Goal: Navigation & Orientation: Find specific page/section

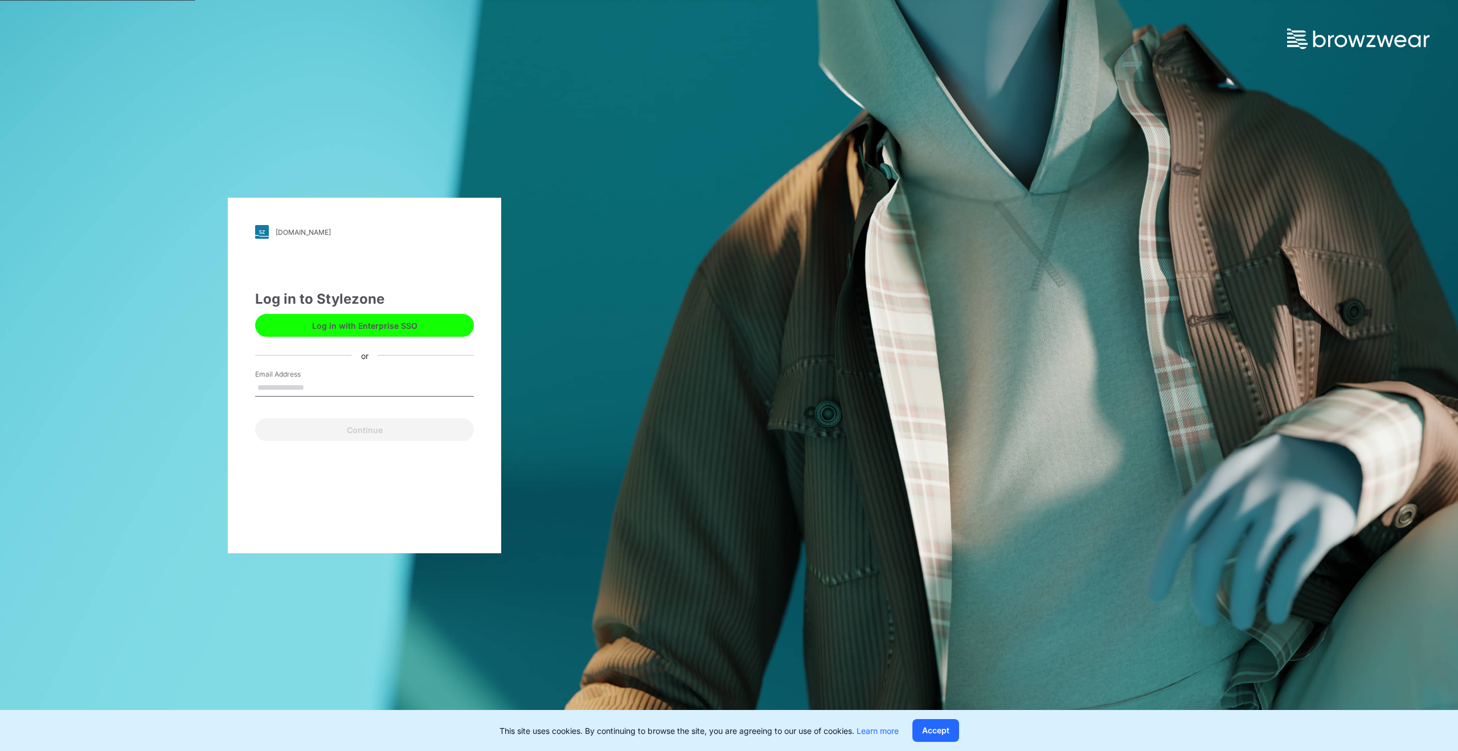
click at [343, 423] on div "Continue" at bounding box center [364, 427] width 219 height 27
click at [277, 392] on input "Email Address" at bounding box center [364, 387] width 219 height 17
type input "**********"
click at [369, 428] on button "Continue" at bounding box center [364, 429] width 219 height 23
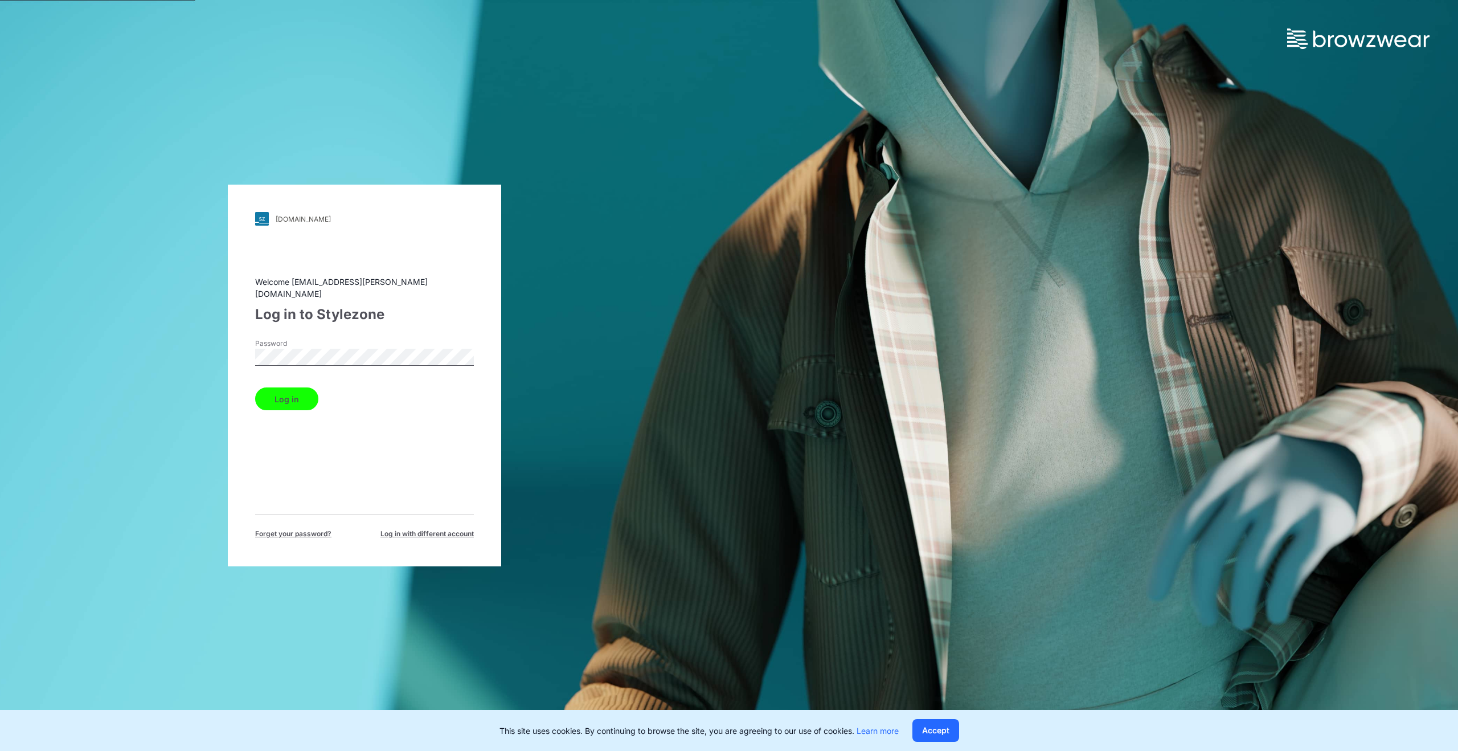
click at [290, 391] on button "Log in" at bounding box center [286, 398] width 63 height 23
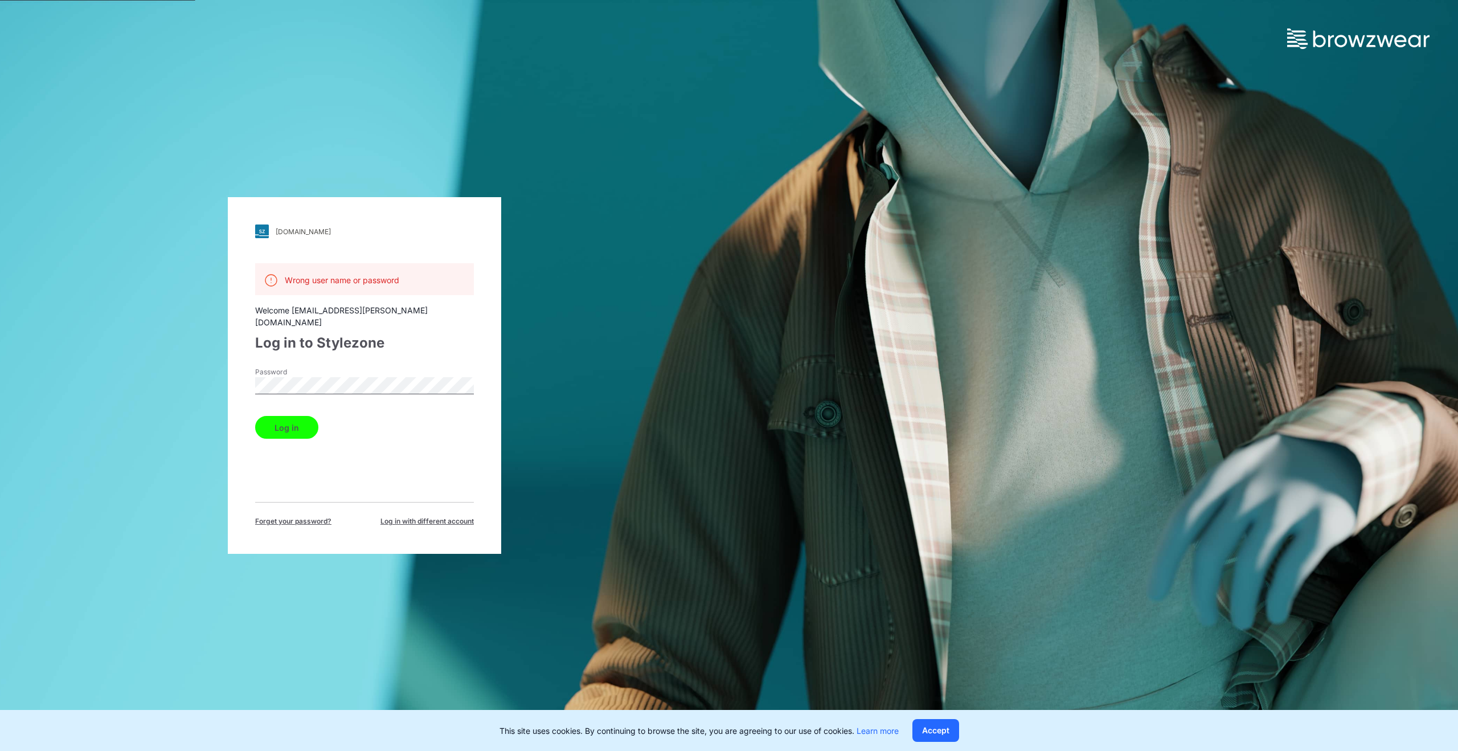
click at [250, 372] on div "tendam.stylezone.com Loading... Wrong user name or password Welcome fatima.gonz…" at bounding box center [364, 375] width 273 height 357
click at [255, 416] on button "Log in" at bounding box center [286, 427] width 63 height 23
drag, startPoint x: 284, startPoint y: 415, endPoint x: 297, endPoint y: 407, distance: 15.3
click at [284, 416] on button "Log in" at bounding box center [286, 427] width 63 height 23
drag, startPoint x: 967, startPoint y: 736, endPoint x: 927, endPoint y: 737, distance: 39.9
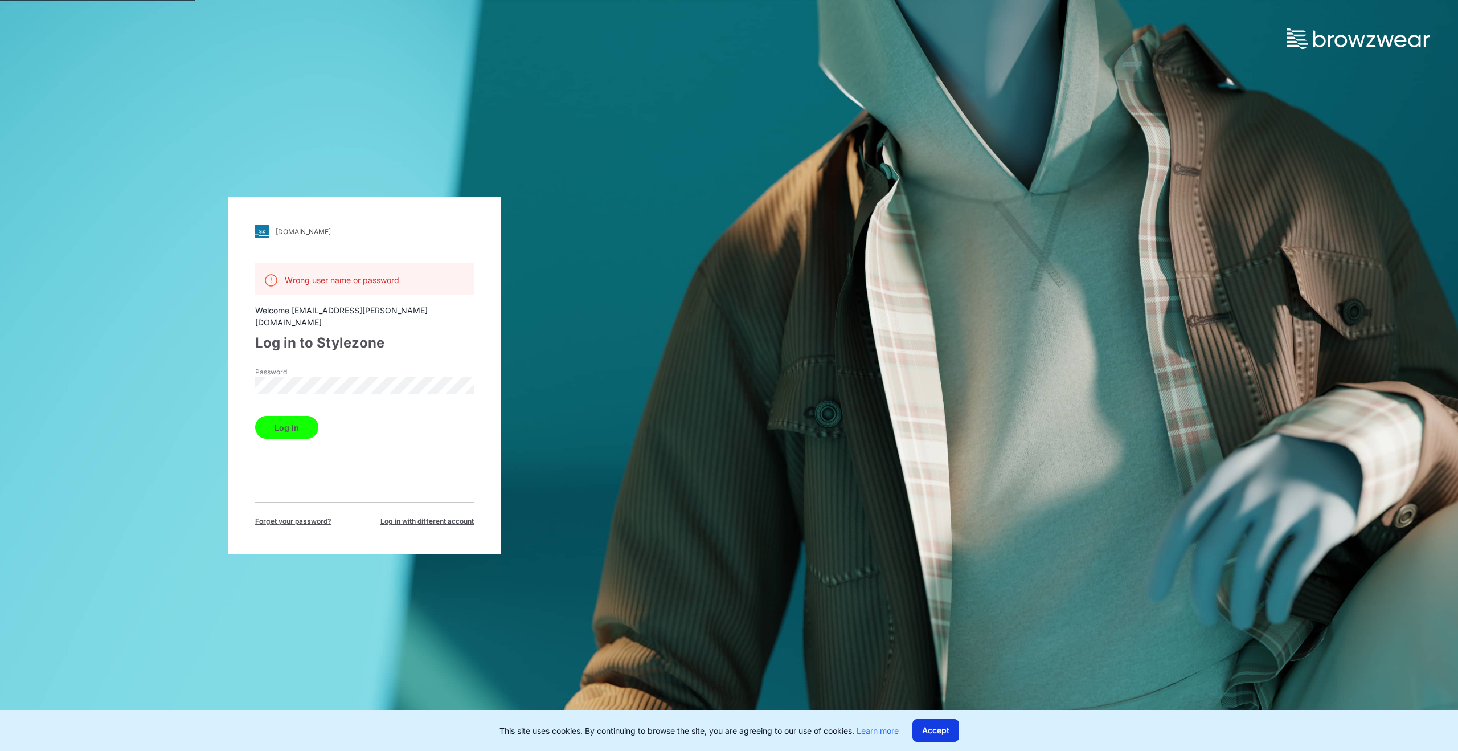
click at [961, 736] on div "This site uses cookies. By continuing to browse the site, you are agreeing to o…" at bounding box center [729, 730] width 1458 height 41
click at [930, 734] on button "Accept" at bounding box center [936, 730] width 47 height 23
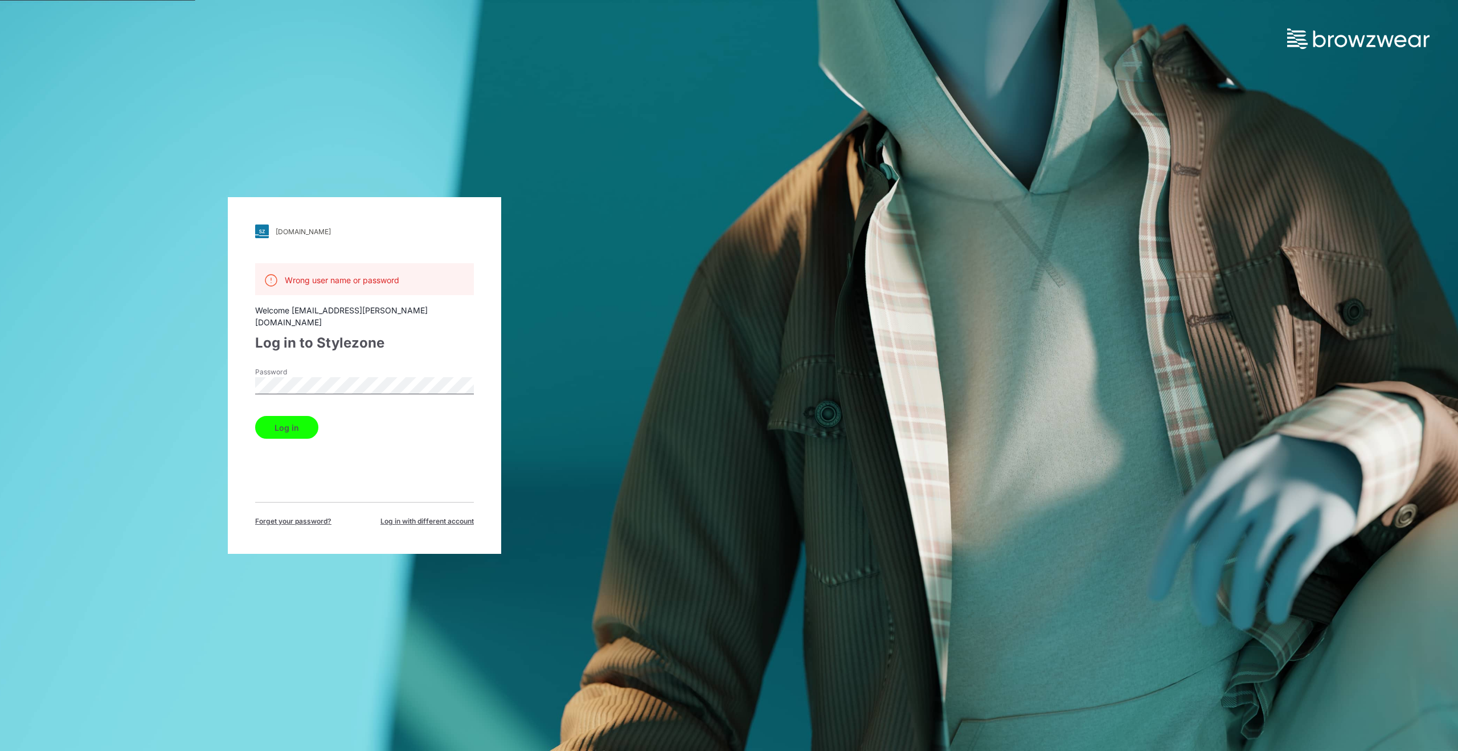
click at [332, 367] on label "Password" at bounding box center [295, 372] width 80 height 10
click at [306, 416] on button "Log in" at bounding box center [286, 427] width 63 height 23
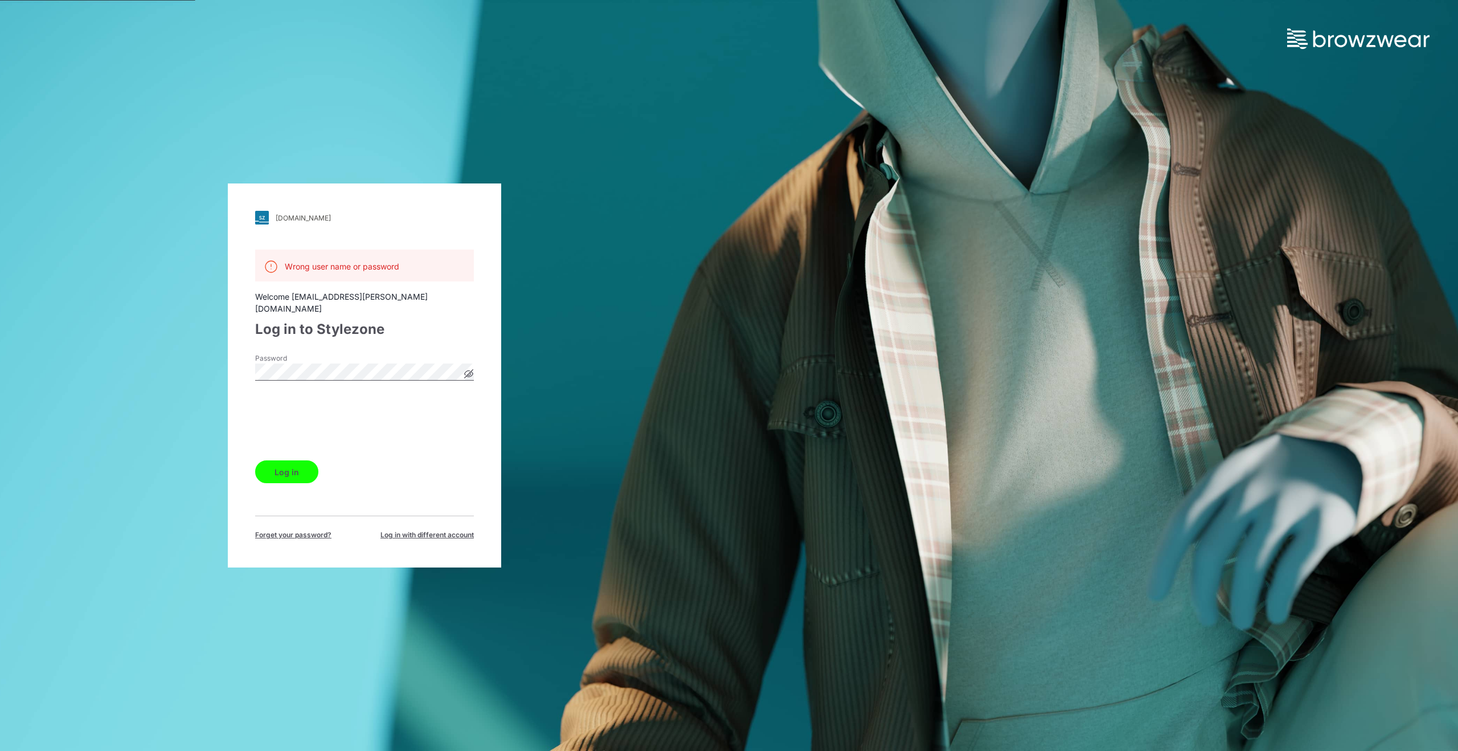
click at [294, 465] on button "Log in" at bounding box center [286, 471] width 63 height 23
click at [470, 373] on icon at bounding box center [469, 374] width 3 height 3
click at [470, 372] on icon at bounding box center [468, 373] width 3 height 3
click at [469, 373] on icon at bounding box center [469, 374] width 3 height 3
click at [469, 372] on icon at bounding box center [468, 373] width 3 height 3
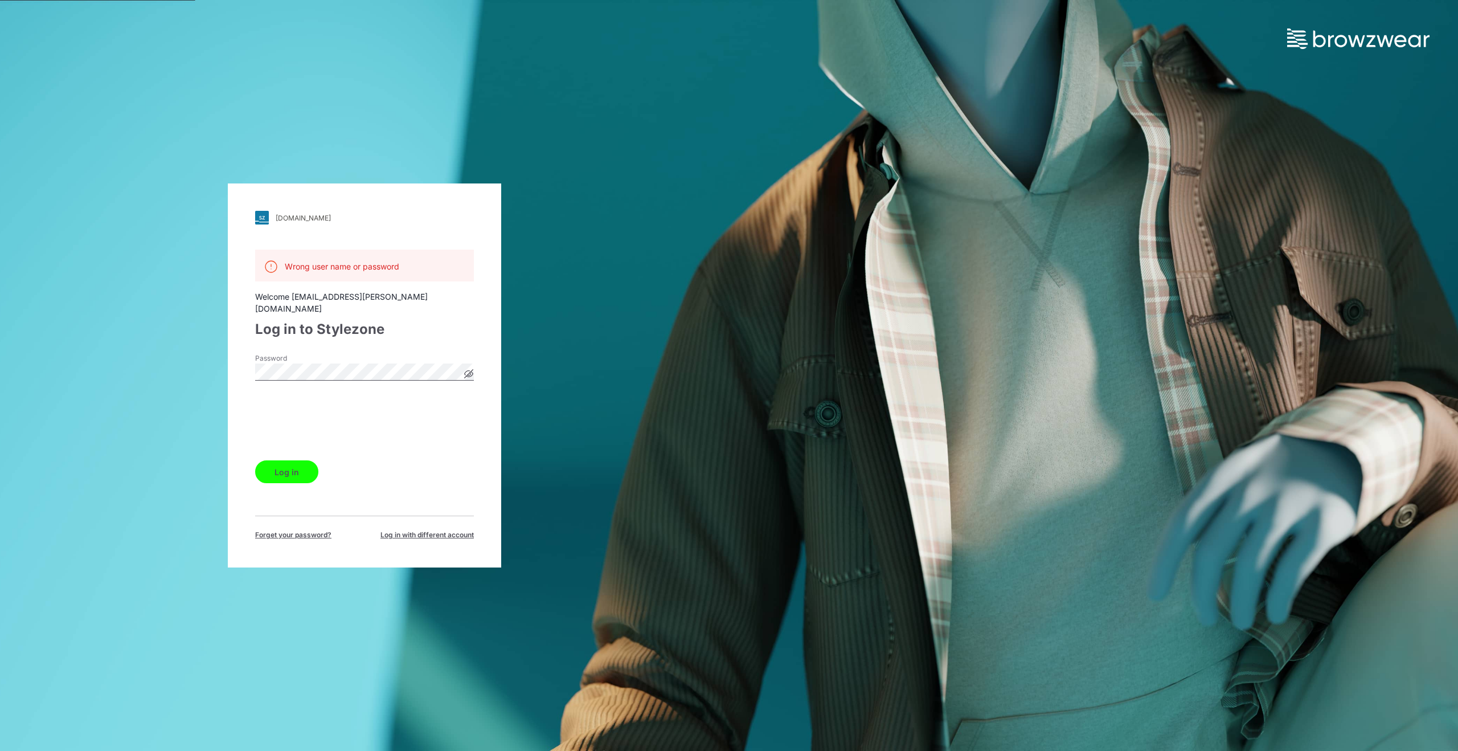
click at [465, 370] on icon at bounding box center [469, 374] width 9 height 9
click at [255, 460] on button "Log in" at bounding box center [286, 471] width 63 height 23
click at [305, 461] on button "Log in" at bounding box center [286, 471] width 63 height 23
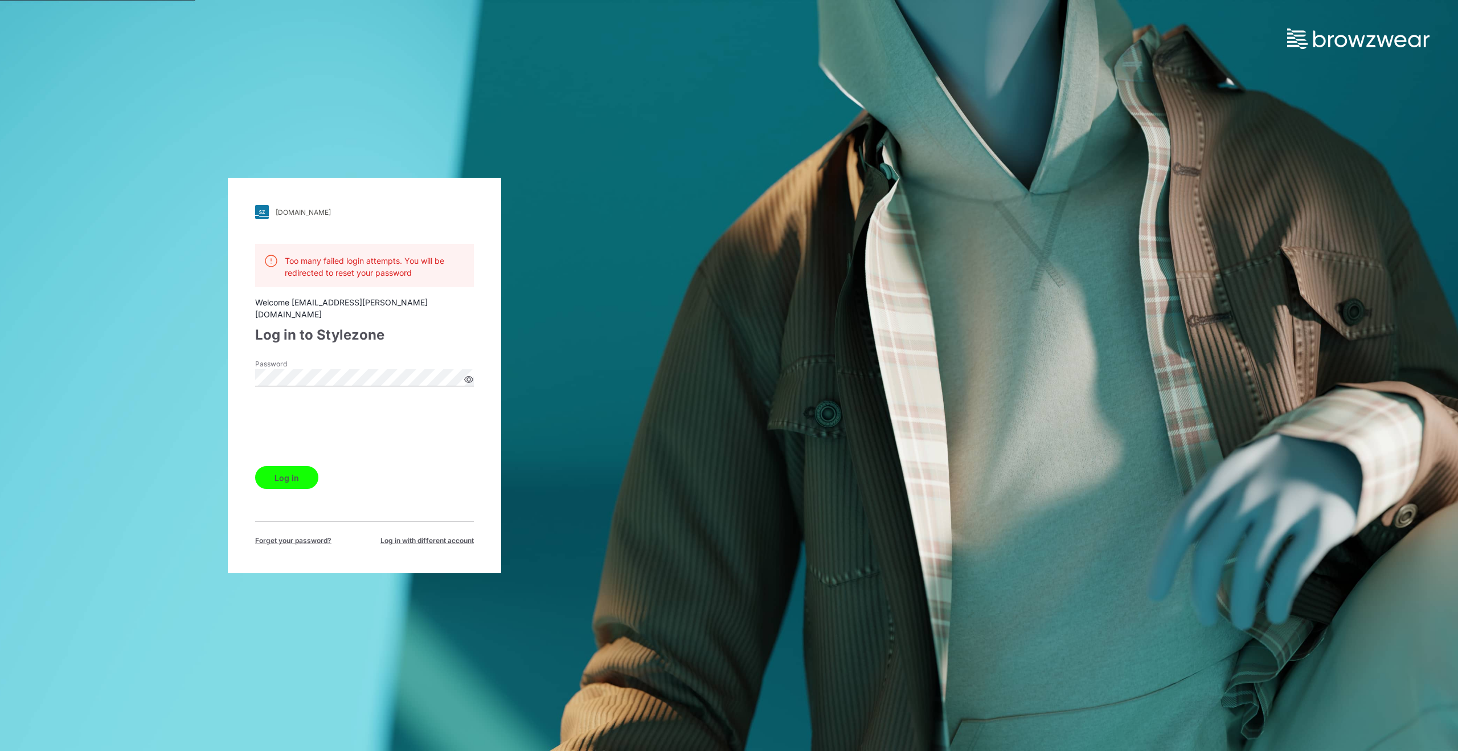
click at [248, 358] on div "tendam.stylezone.com Loading... Too many failed login attempts. You will be red…" at bounding box center [364, 375] width 273 height 395
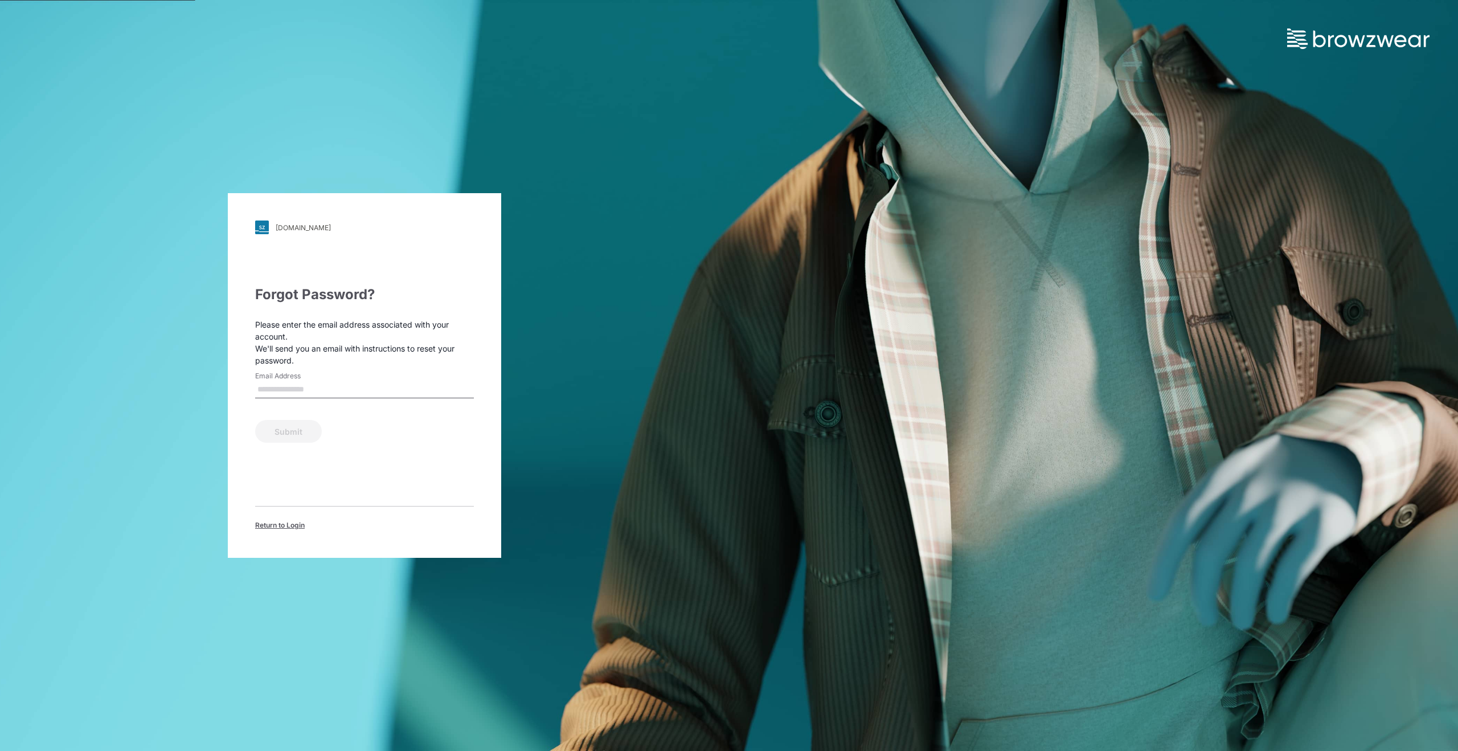
click at [310, 390] on input "Email Address" at bounding box center [364, 389] width 219 height 17
type input "**********"
click at [292, 425] on button "Submit" at bounding box center [288, 431] width 67 height 23
click at [283, 524] on span "Return to Login" at bounding box center [280, 525] width 50 height 10
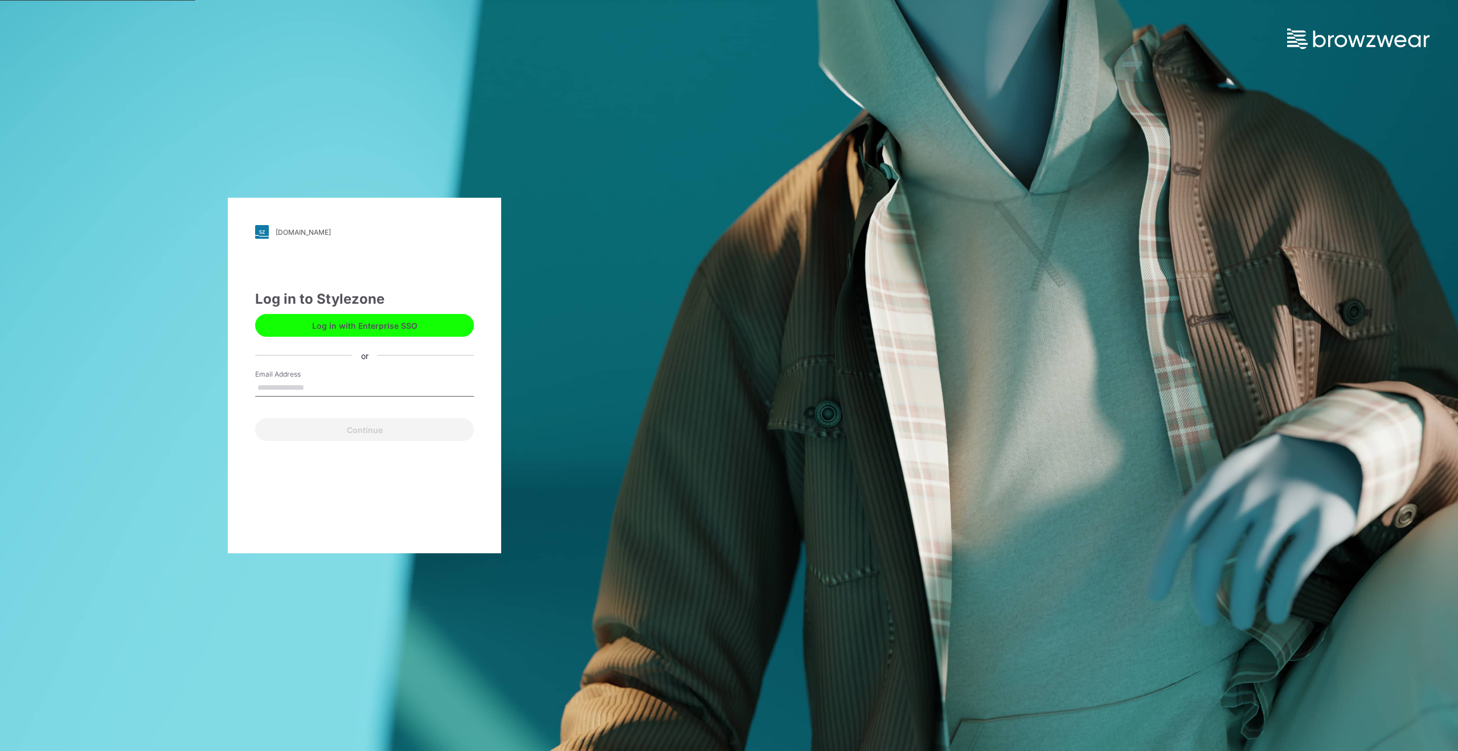
click at [305, 384] on input "Email Address" at bounding box center [364, 387] width 219 height 17
type input "**********"
click at [324, 427] on button "Continue" at bounding box center [364, 429] width 219 height 23
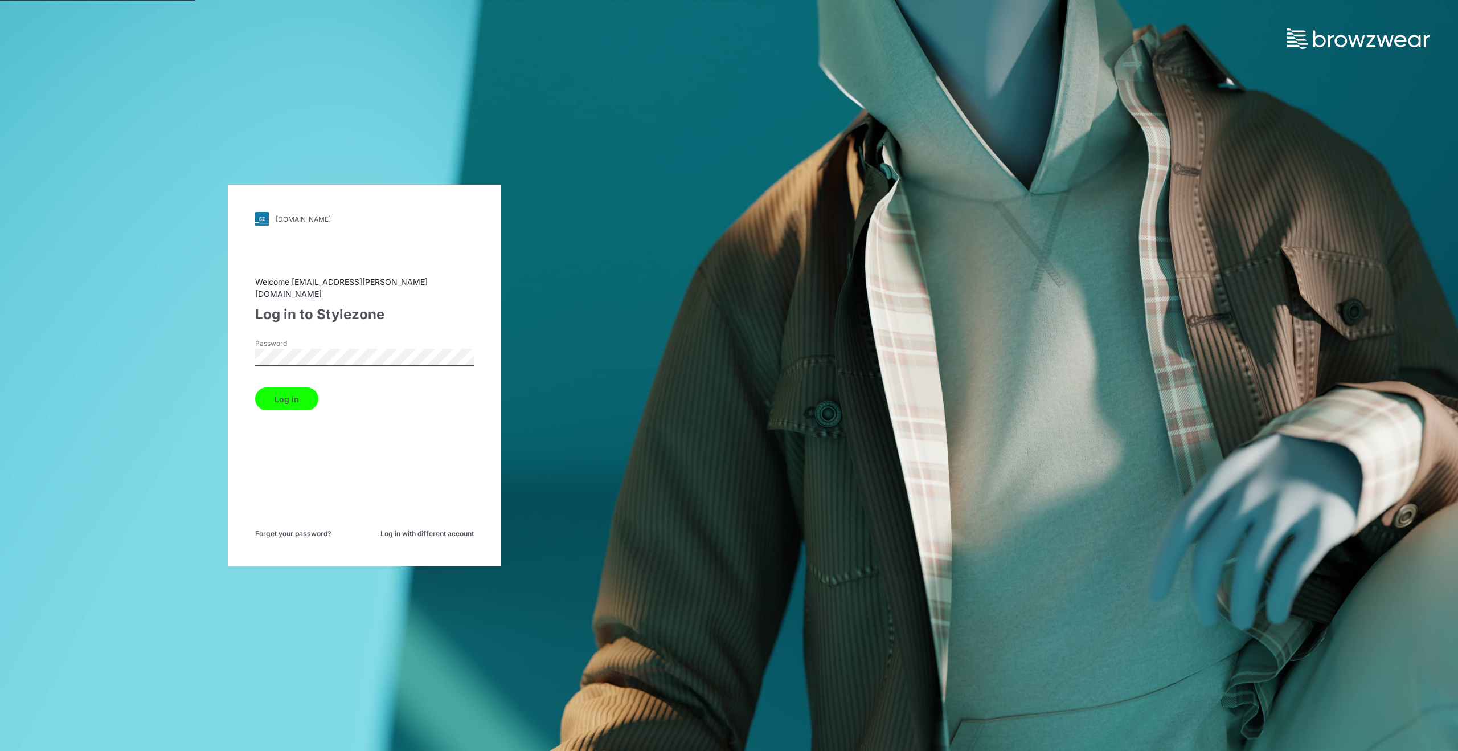
click at [290, 397] on button "Log in" at bounding box center [286, 398] width 63 height 23
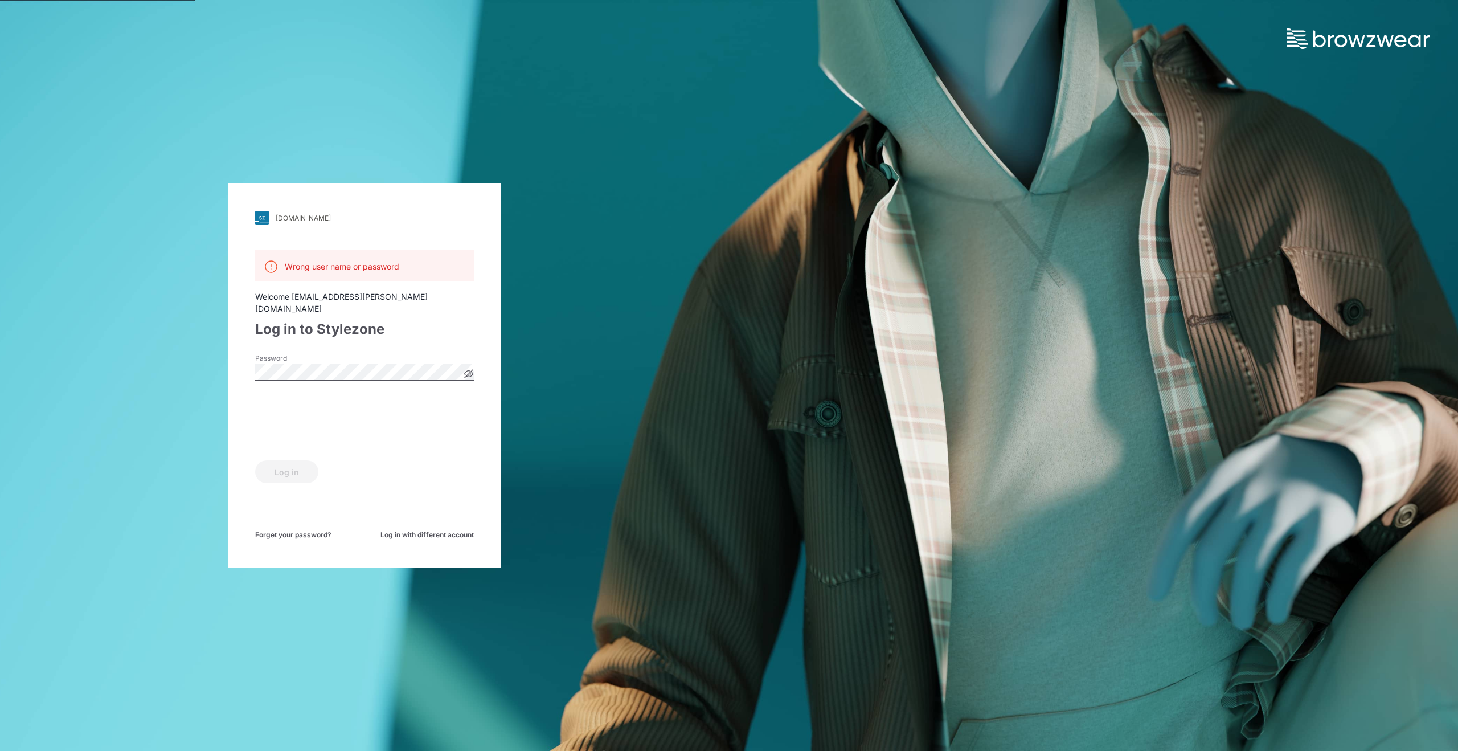
click at [292, 530] on span "Forget your password?" at bounding box center [293, 535] width 76 height 10
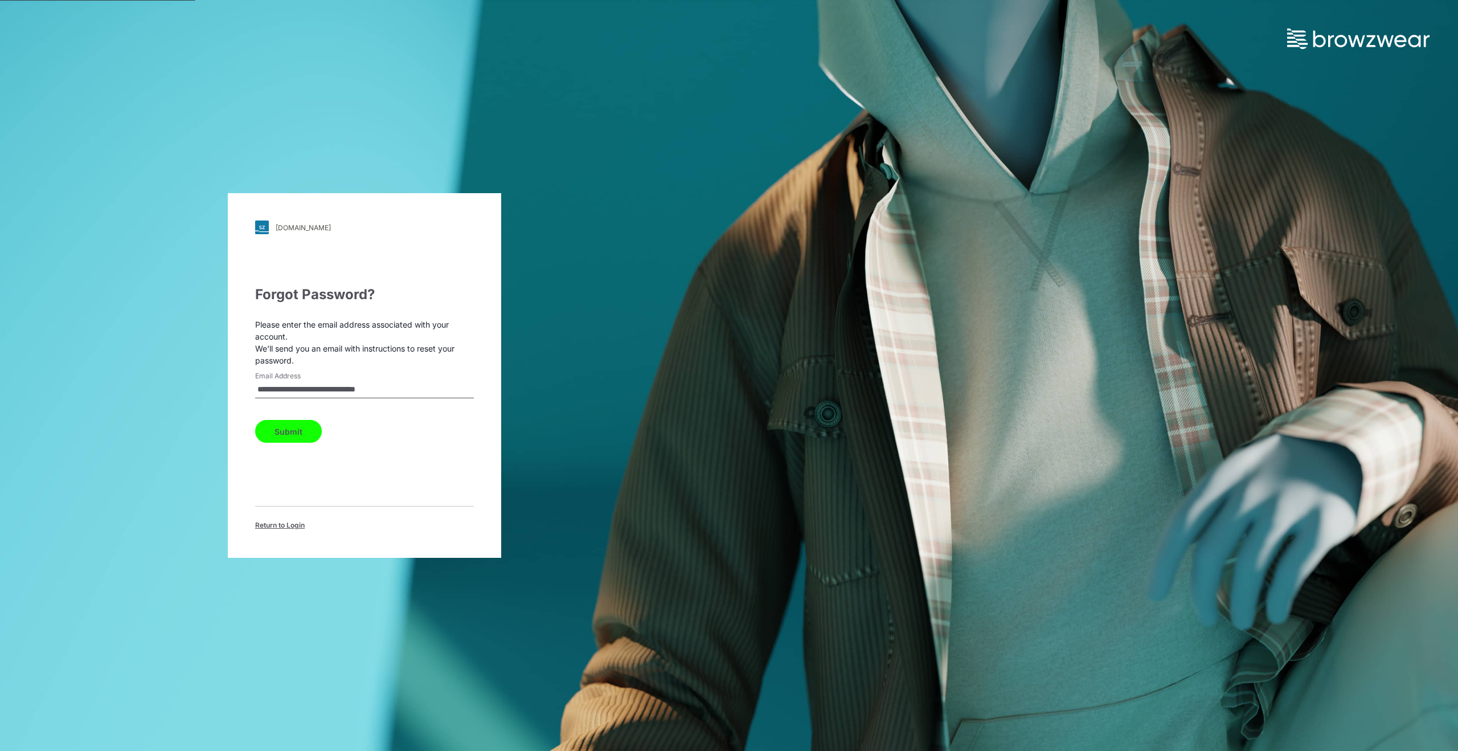
click at [288, 432] on button "Submit" at bounding box center [288, 431] width 67 height 23
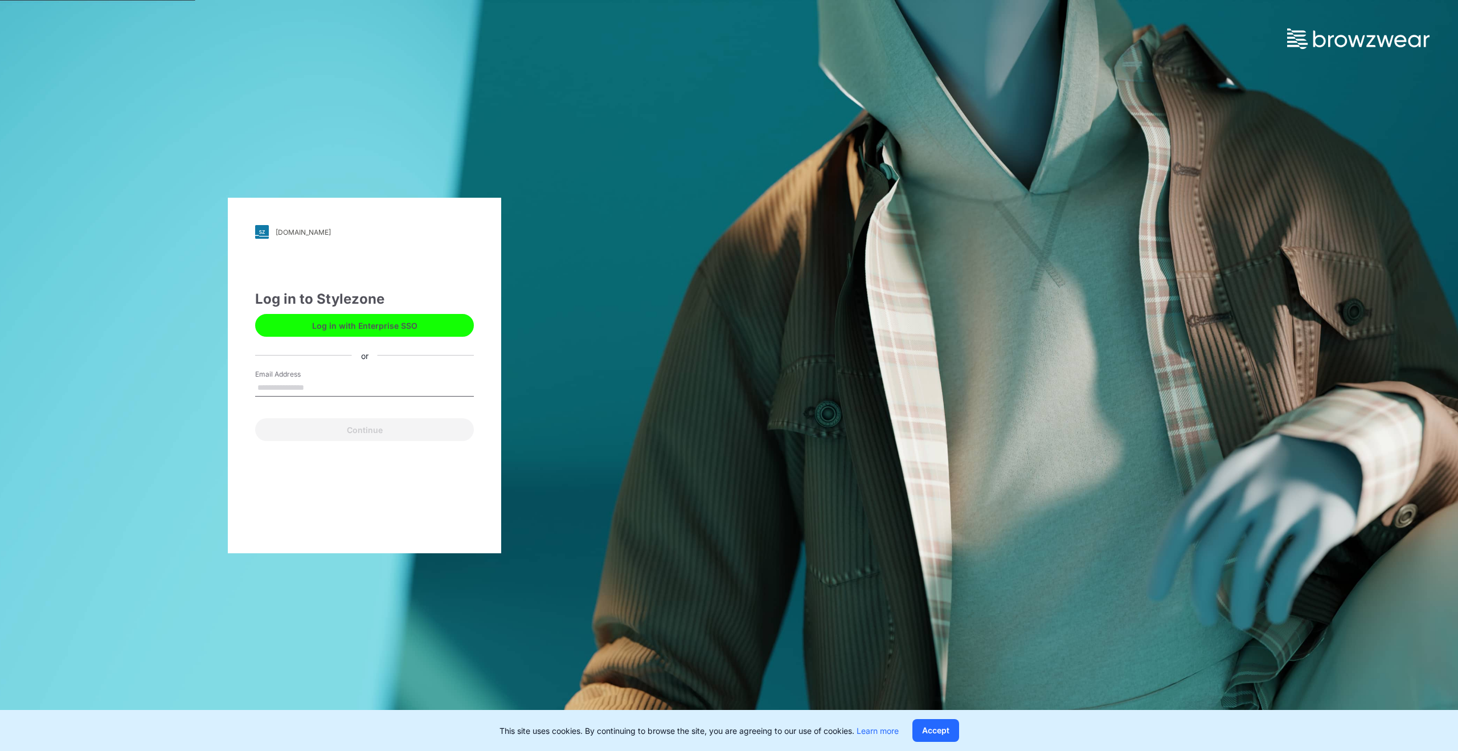
click at [297, 391] on input "Email Address" at bounding box center [364, 387] width 219 height 17
drag, startPoint x: 379, startPoint y: 387, endPoint x: 324, endPoint y: 387, distance: 55.3
click at [324, 387] on input "**********" at bounding box center [364, 387] width 219 height 17
type input "**********"
click at [316, 435] on button "Continue" at bounding box center [364, 429] width 219 height 23
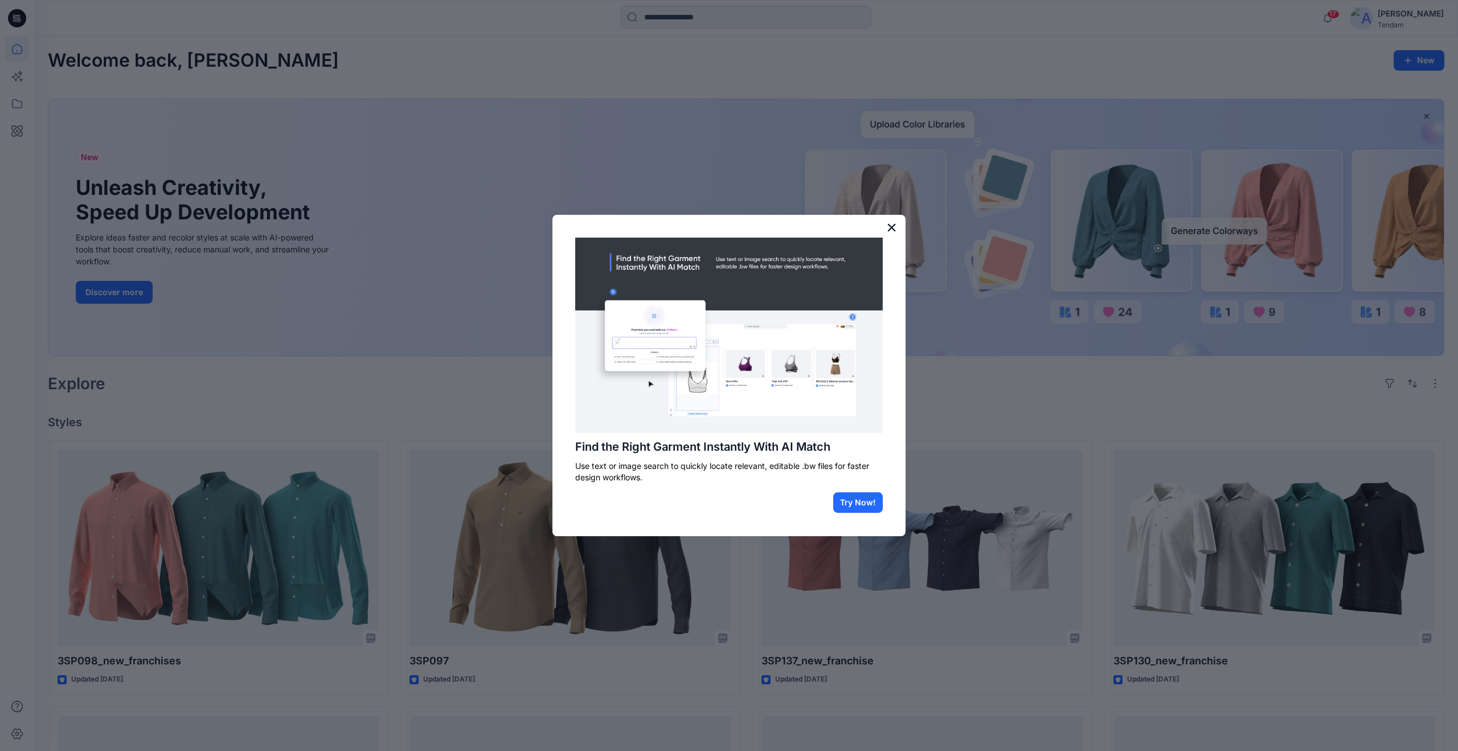
click at [890, 224] on button "×" at bounding box center [891, 227] width 11 height 18
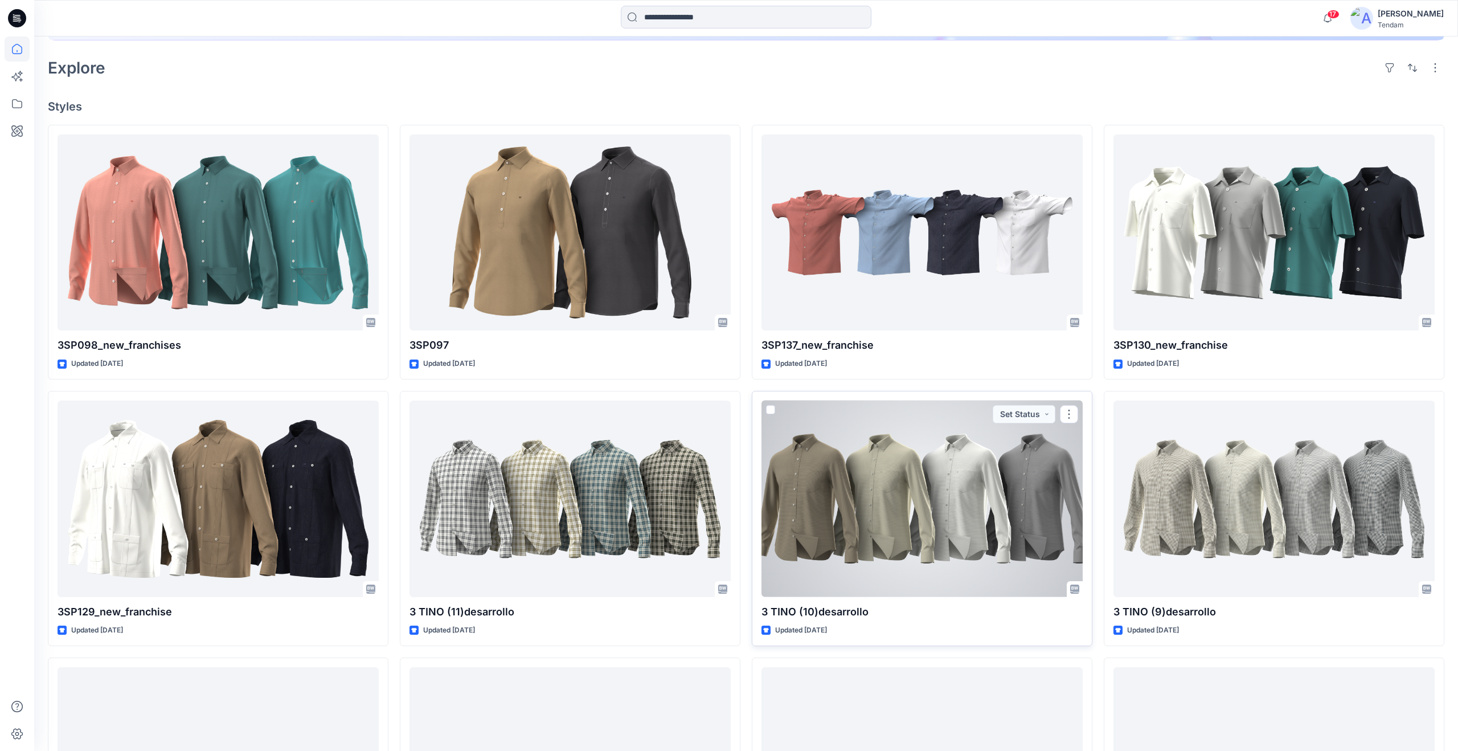
scroll to position [219, 0]
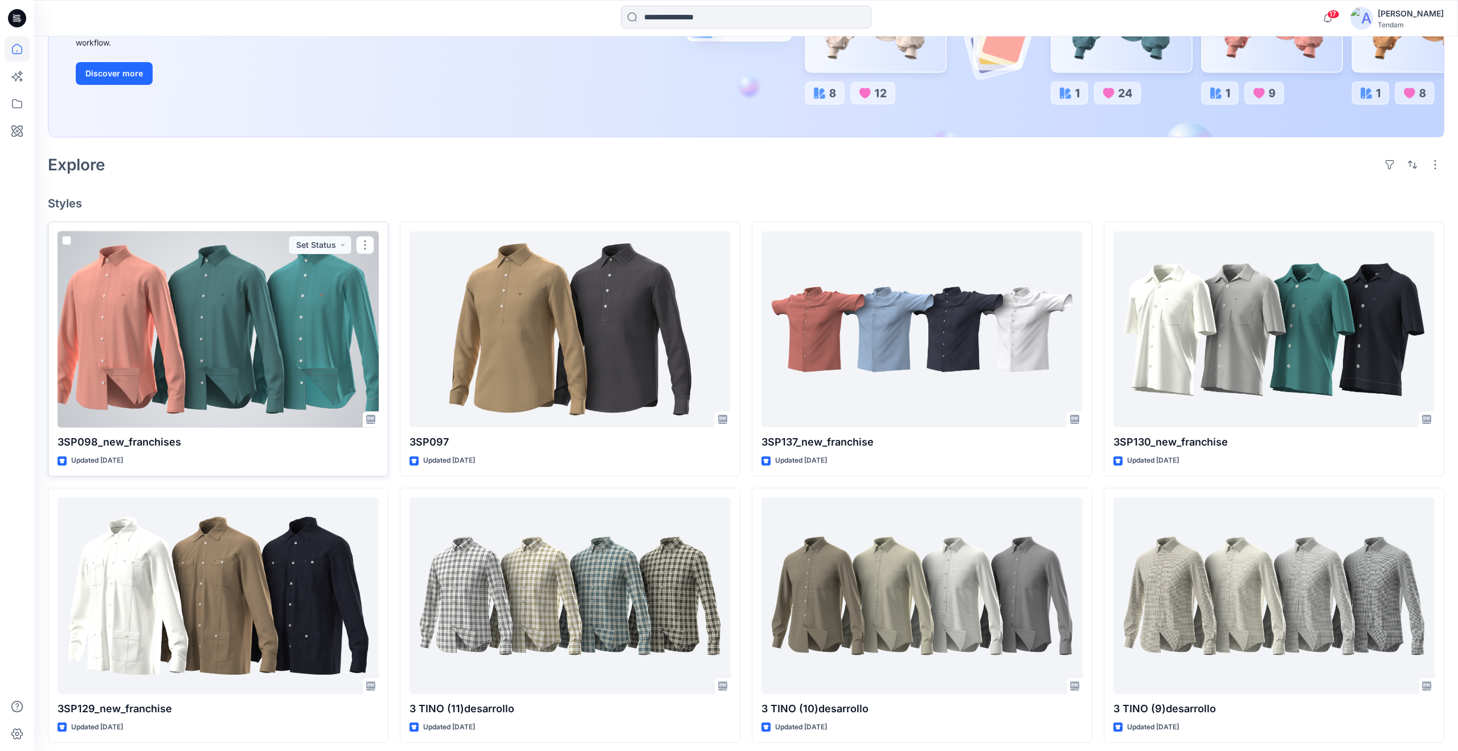
click at [280, 339] on div at bounding box center [218, 329] width 321 height 197
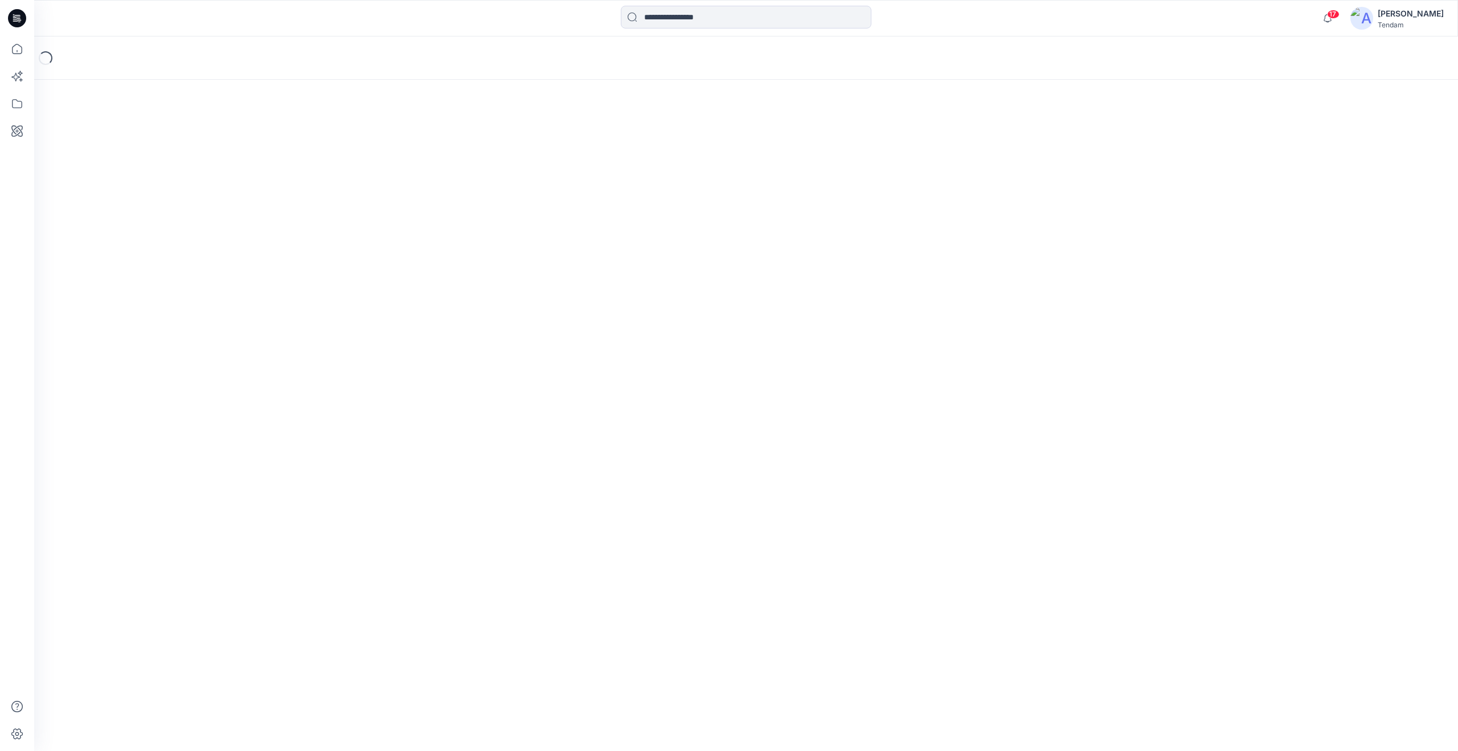
click at [280, 339] on div "Loading..." at bounding box center [746, 393] width 1424 height 714
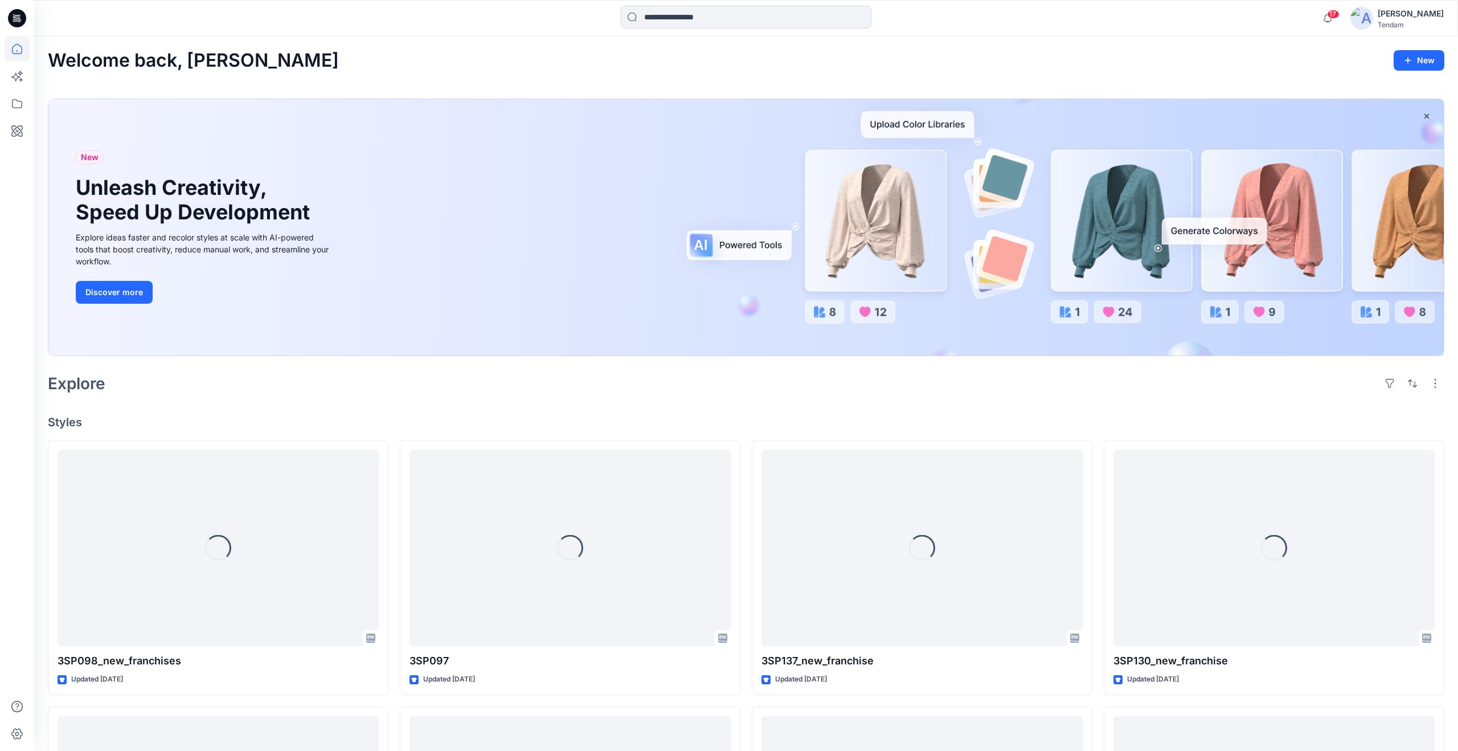
scroll to position [219, 0]
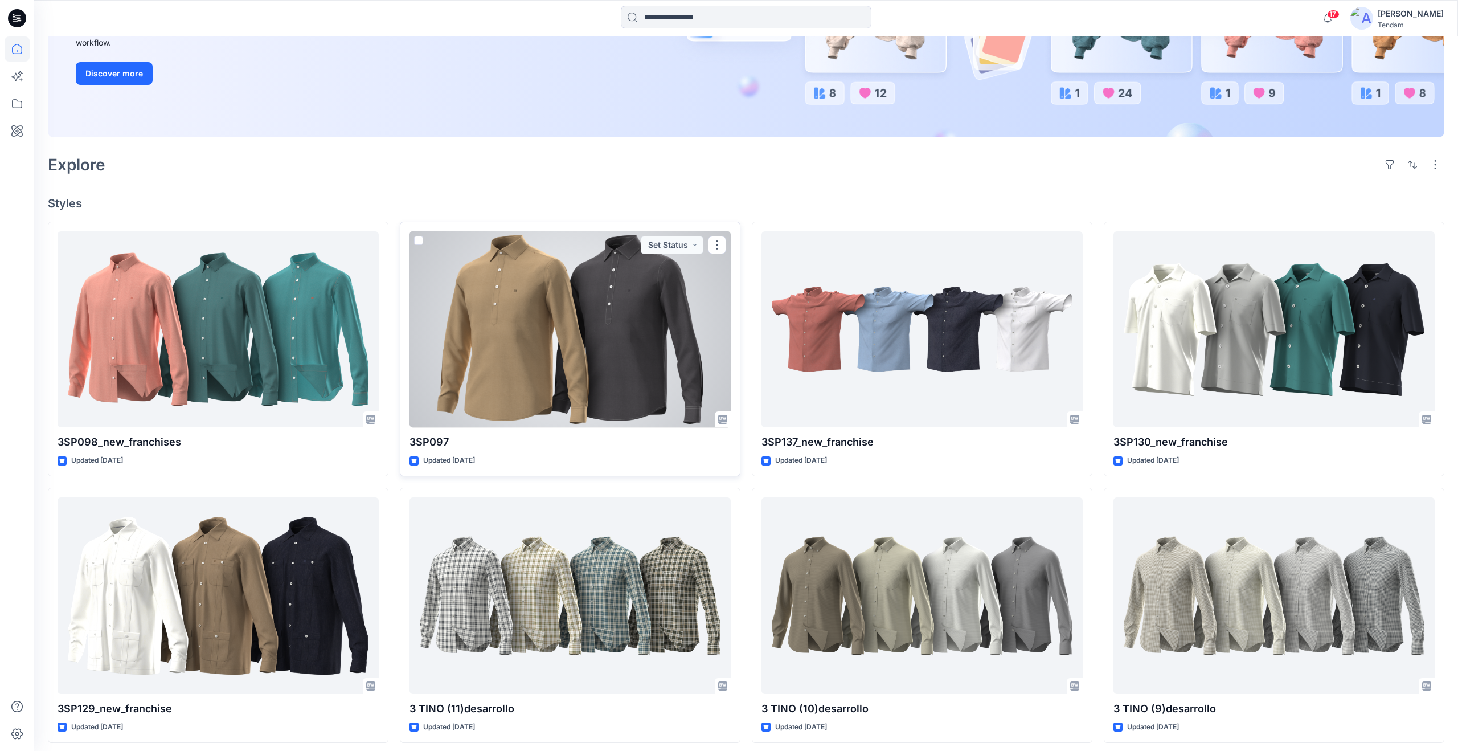
click at [580, 355] on div at bounding box center [570, 329] width 321 height 197
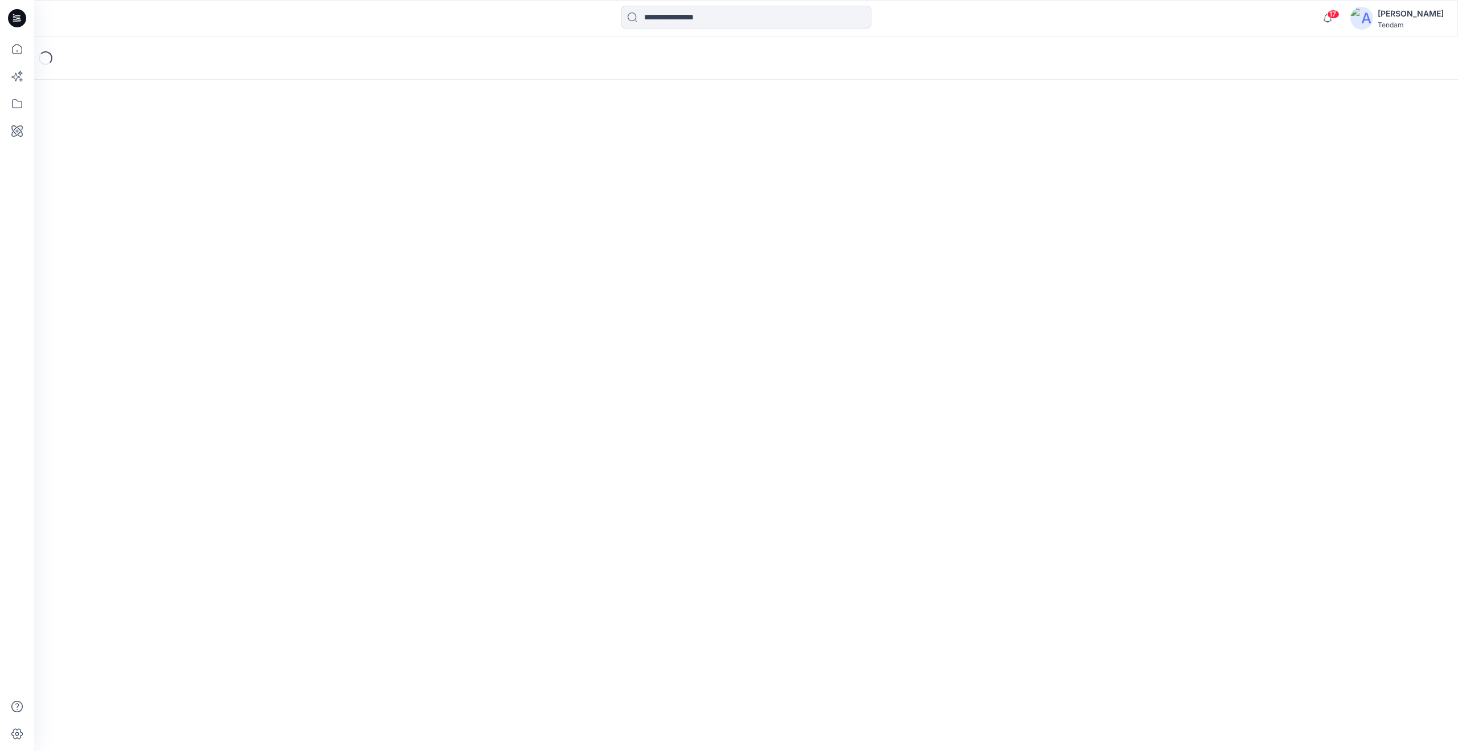
click at [580, 355] on div "Loading..." at bounding box center [746, 393] width 1424 height 714
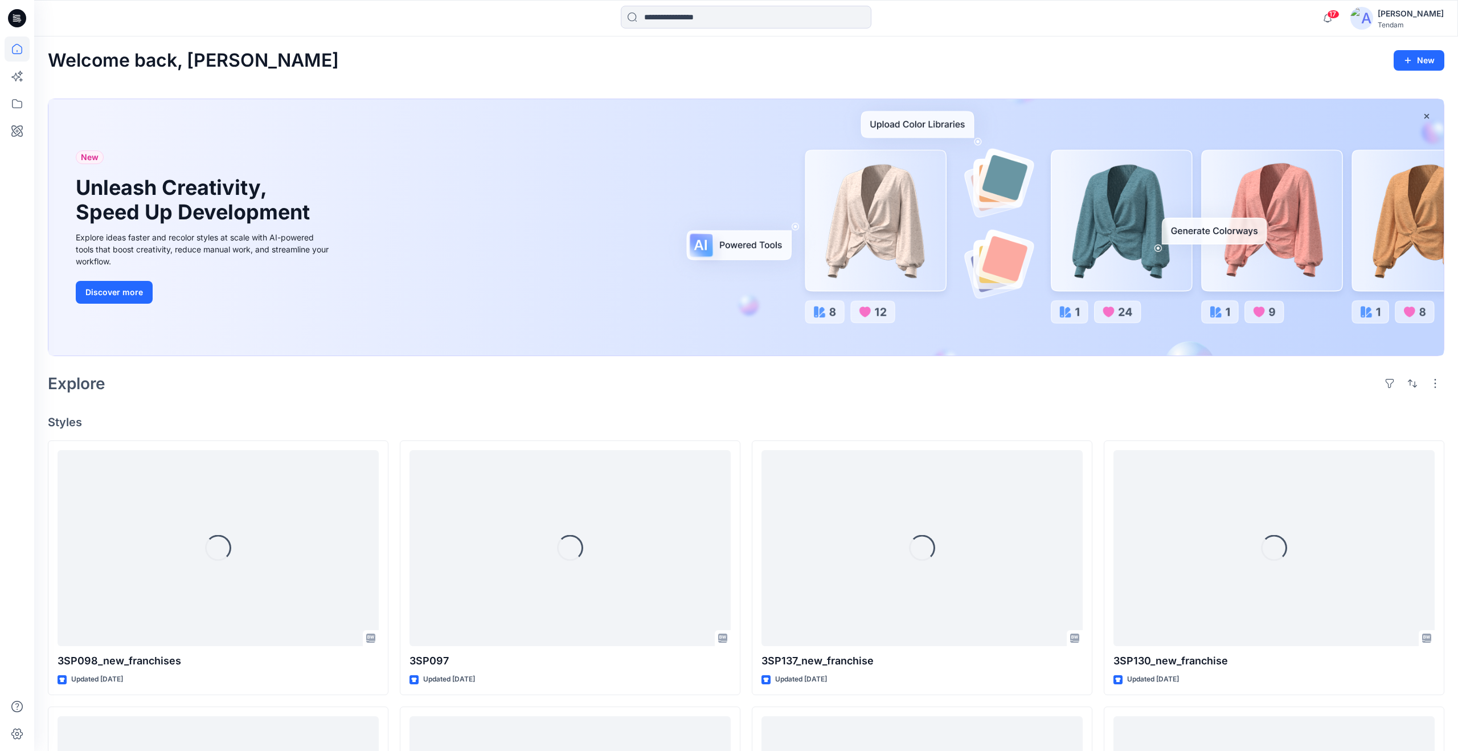
scroll to position [219, 0]
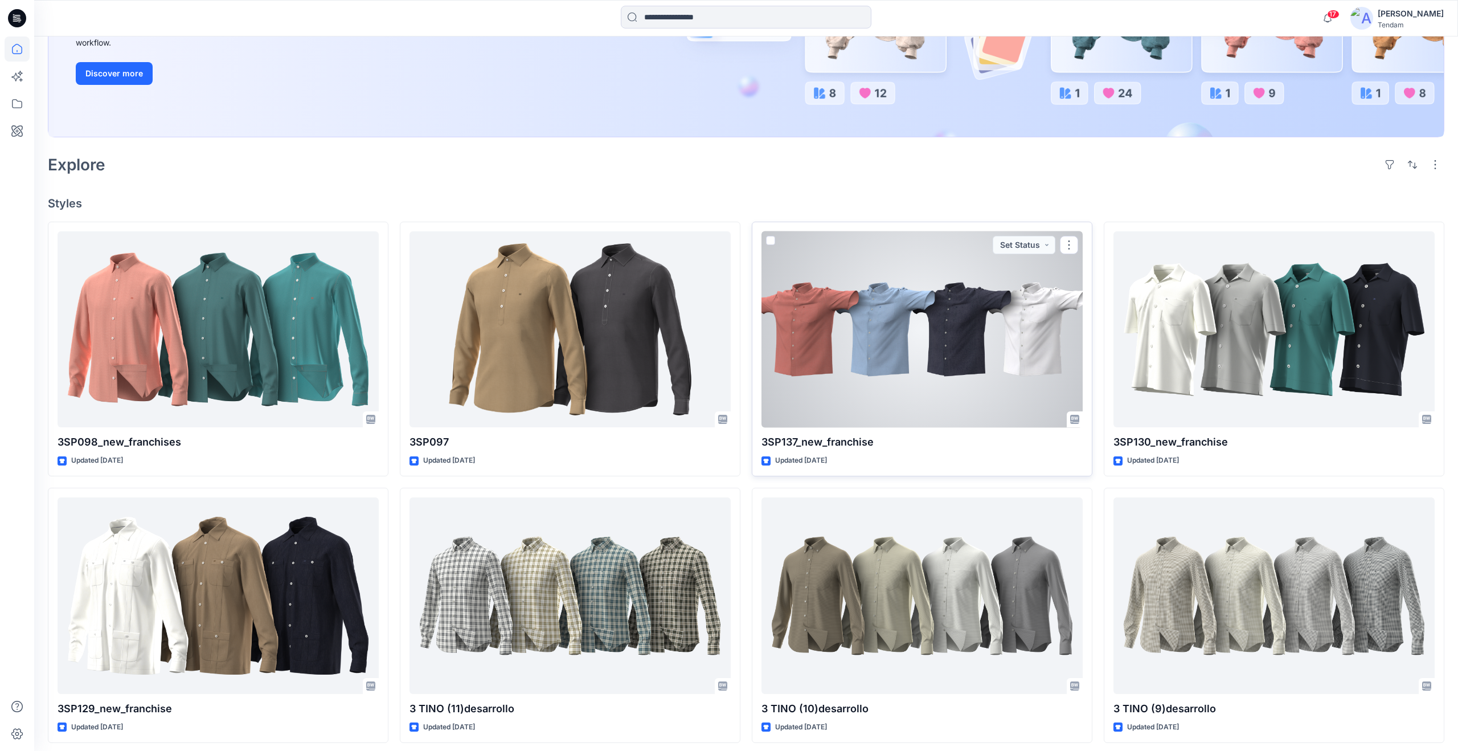
click at [945, 337] on div at bounding box center [922, 329] width 321 height 197
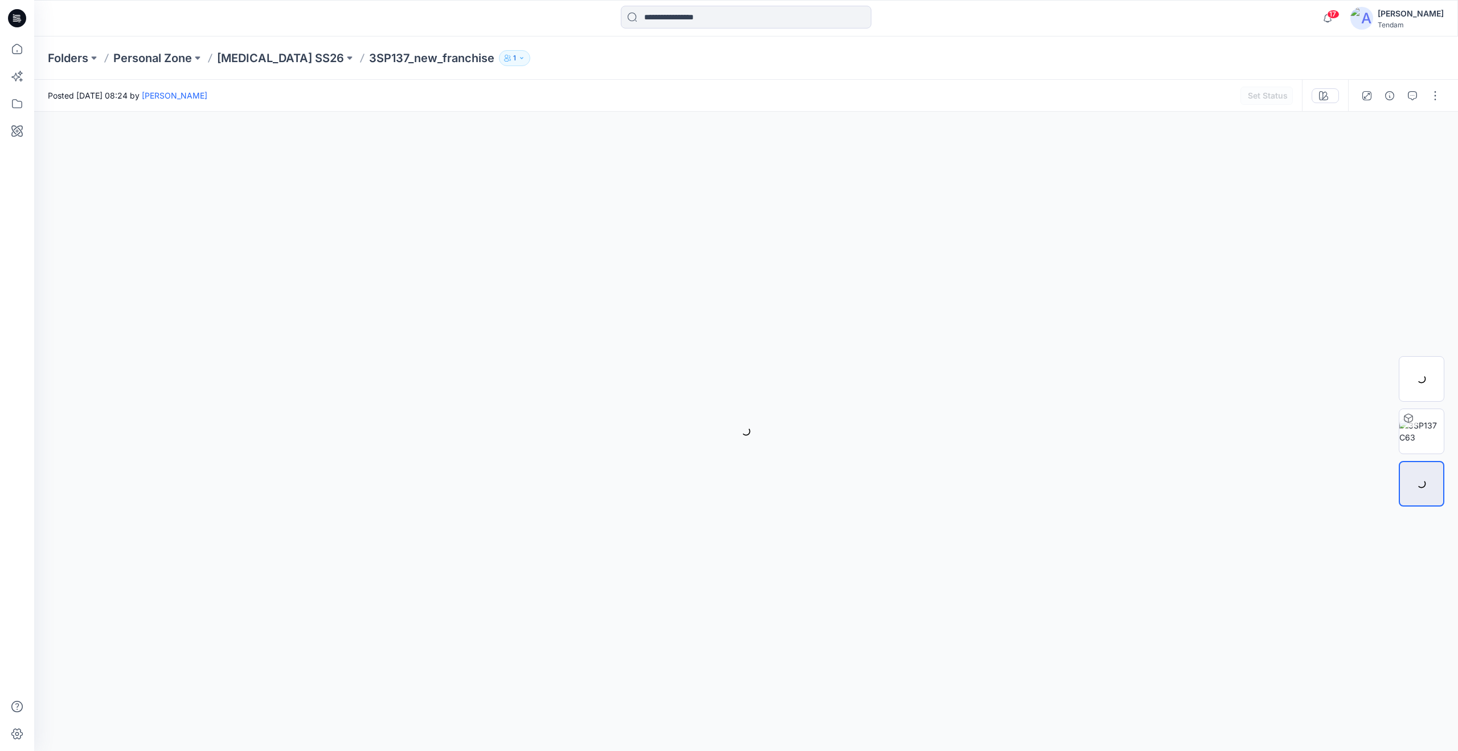
click at [945, 337] on div "Folders Personal Zone T3 SS26 3SP137_new_franchise 1 Posted Tuesday, September …" at bounding box center [746, 393] width 1424 height 714
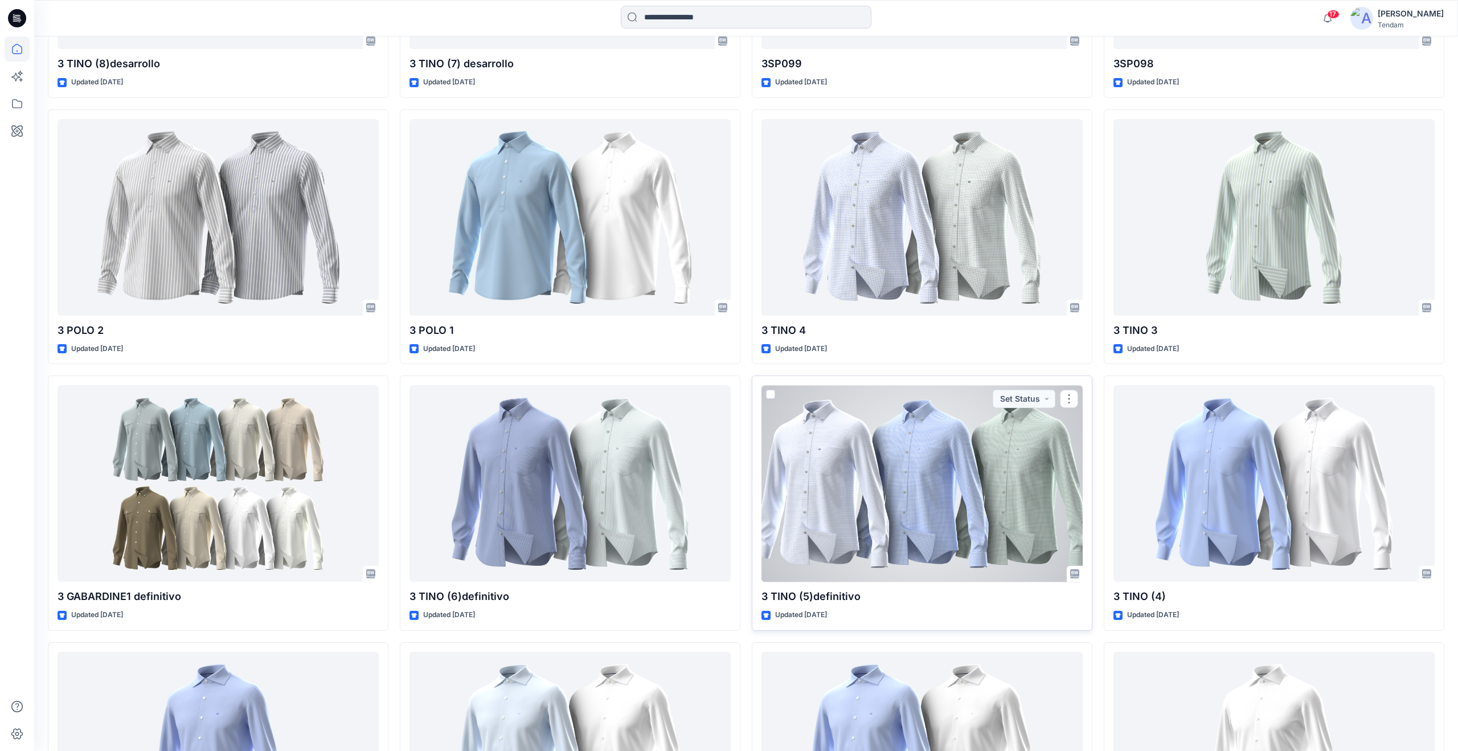
scroll to position [1123, 0]
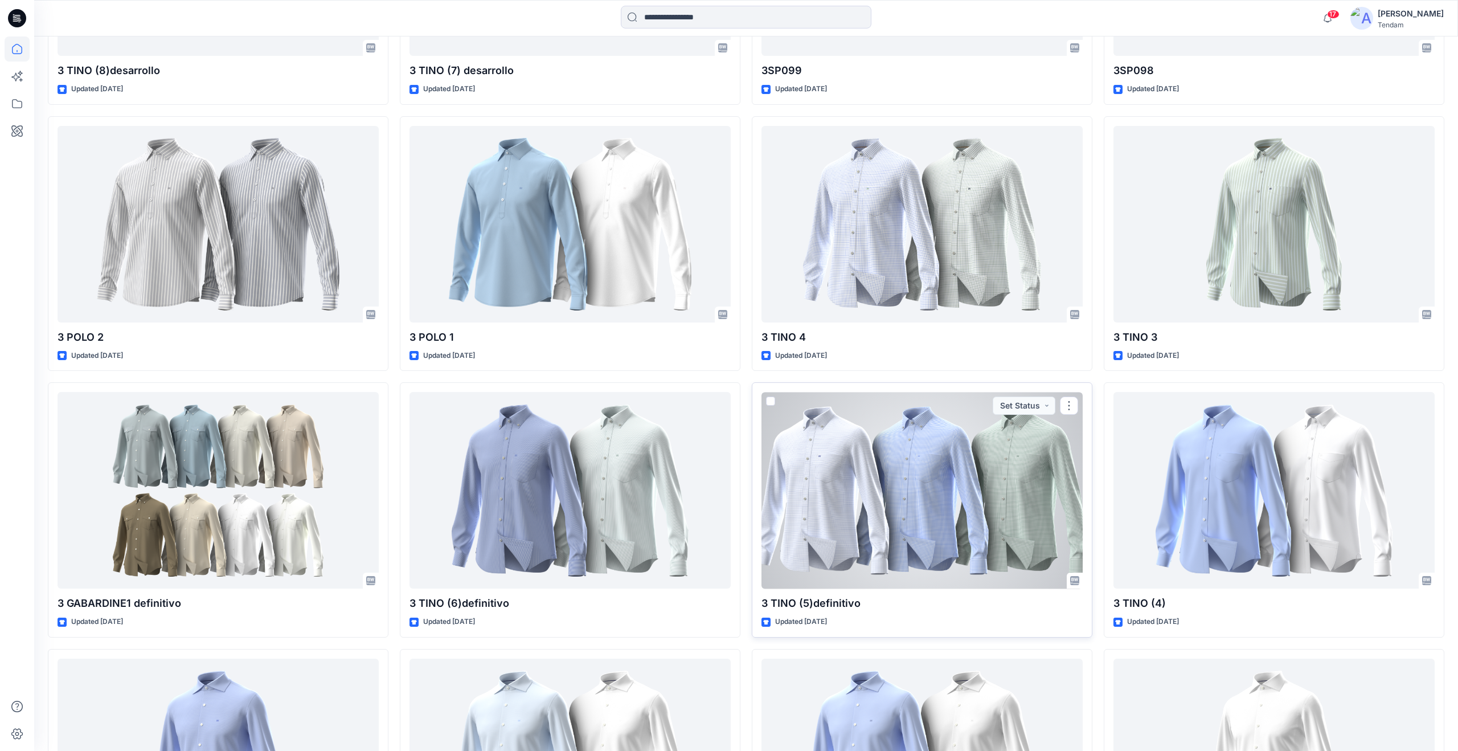
click at [887, 481] on div at bounding box center [922, 490] width 321 height 197
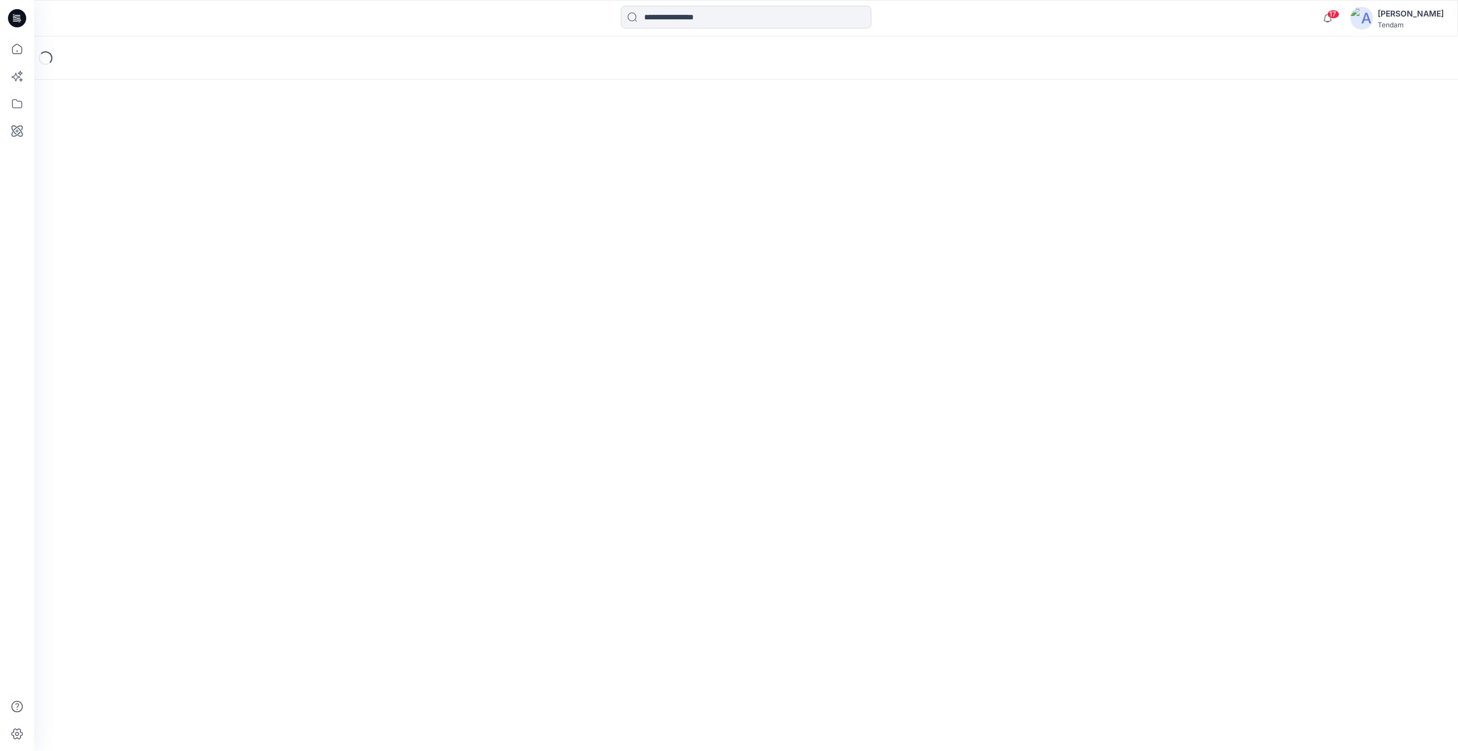
click at [887, 481] on div "Loading..." at bounding box center [746, 393] width 1424 height 714
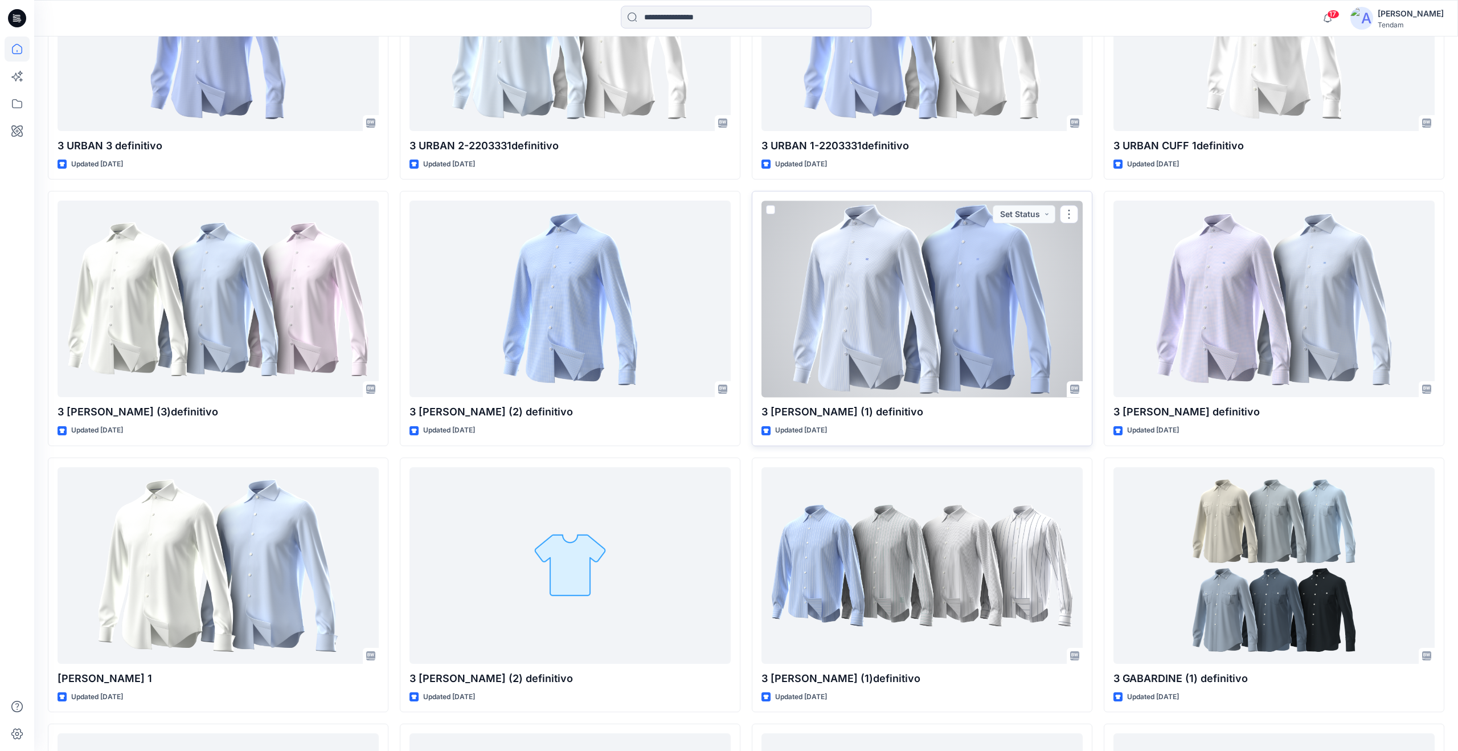
scroll to position [1994, 0]
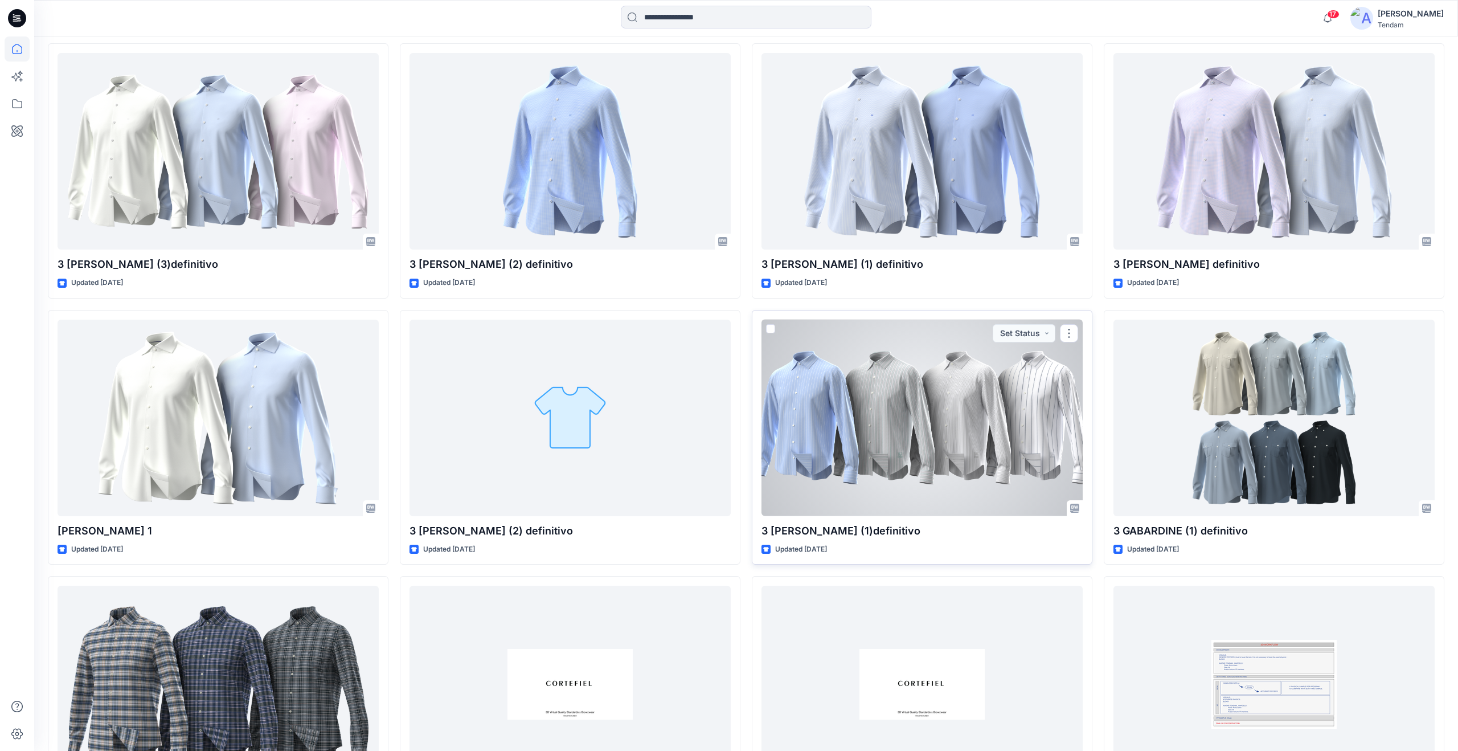
click at [870, 432] on div at bounding box center [922, 418] width 321 height 197
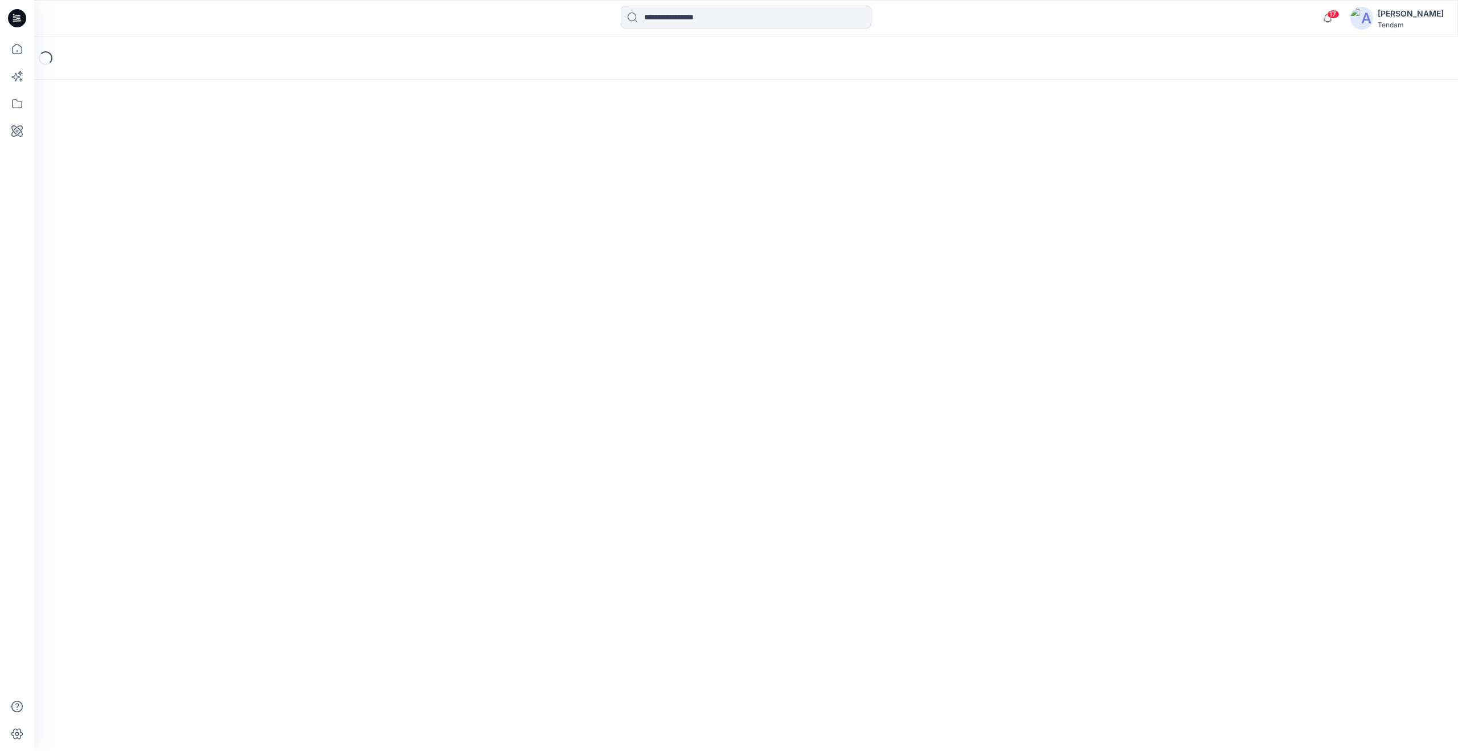
click at [870, 432] on div "Loading..." at bounding box center [746, 393] width 1424 height 714
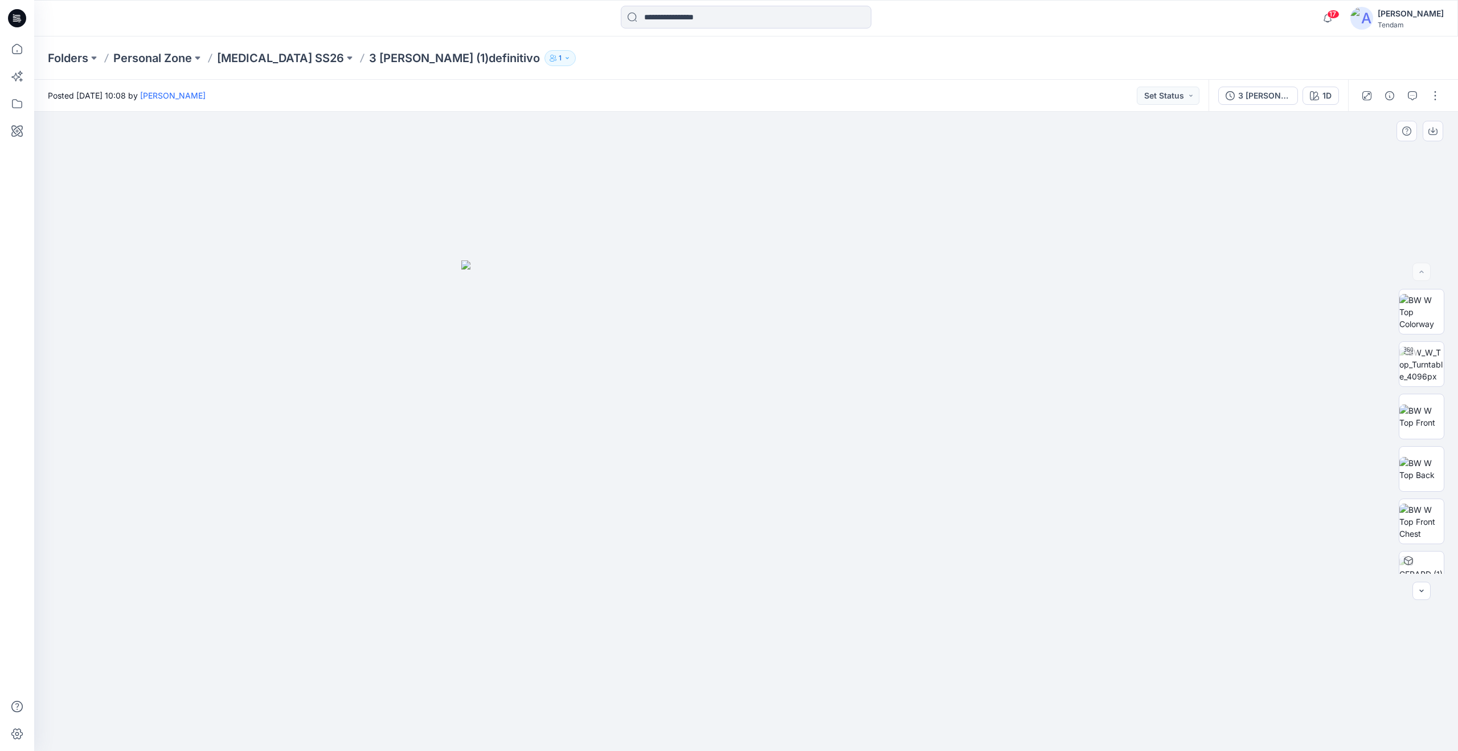
click at [575, 433] on img at bounding box center [746, 505] width 570 height 490
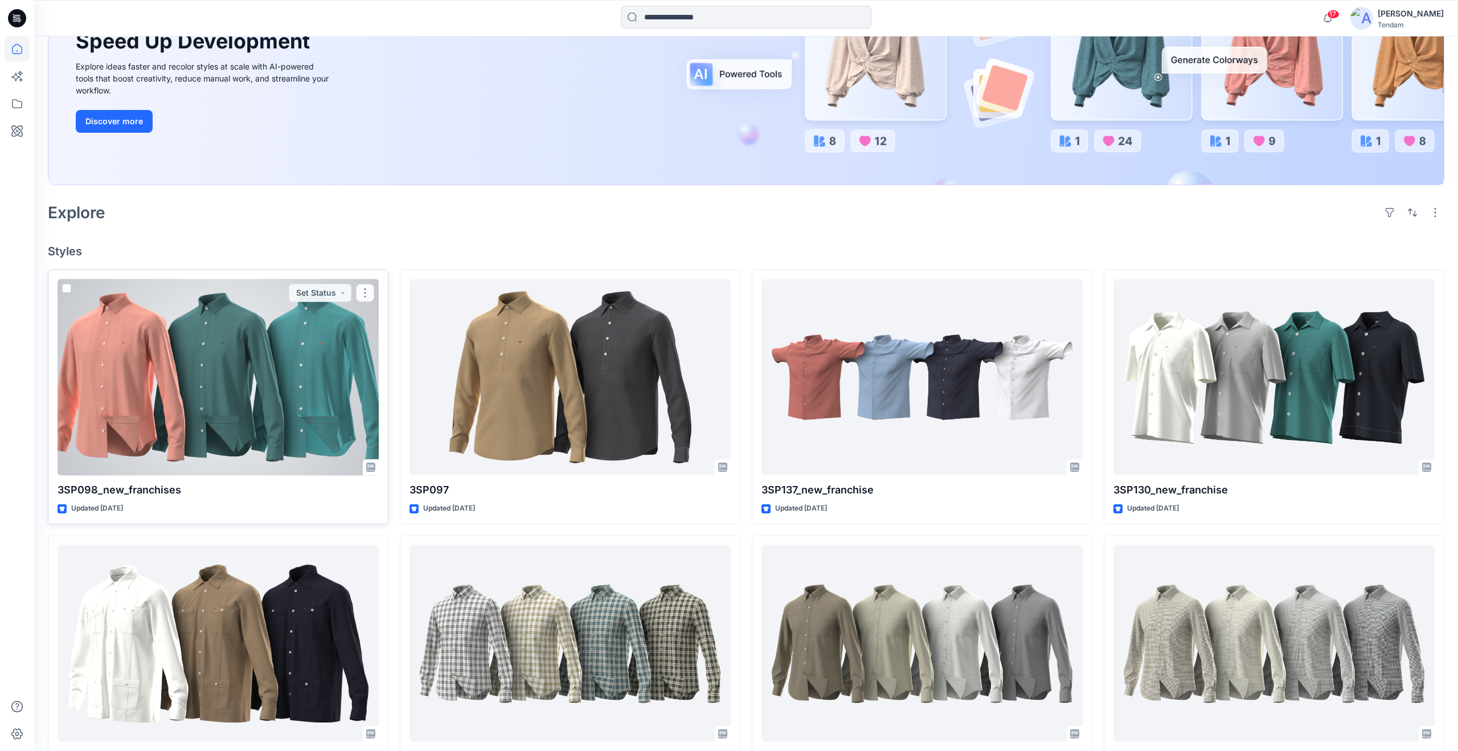
scroll to position [169, 0]
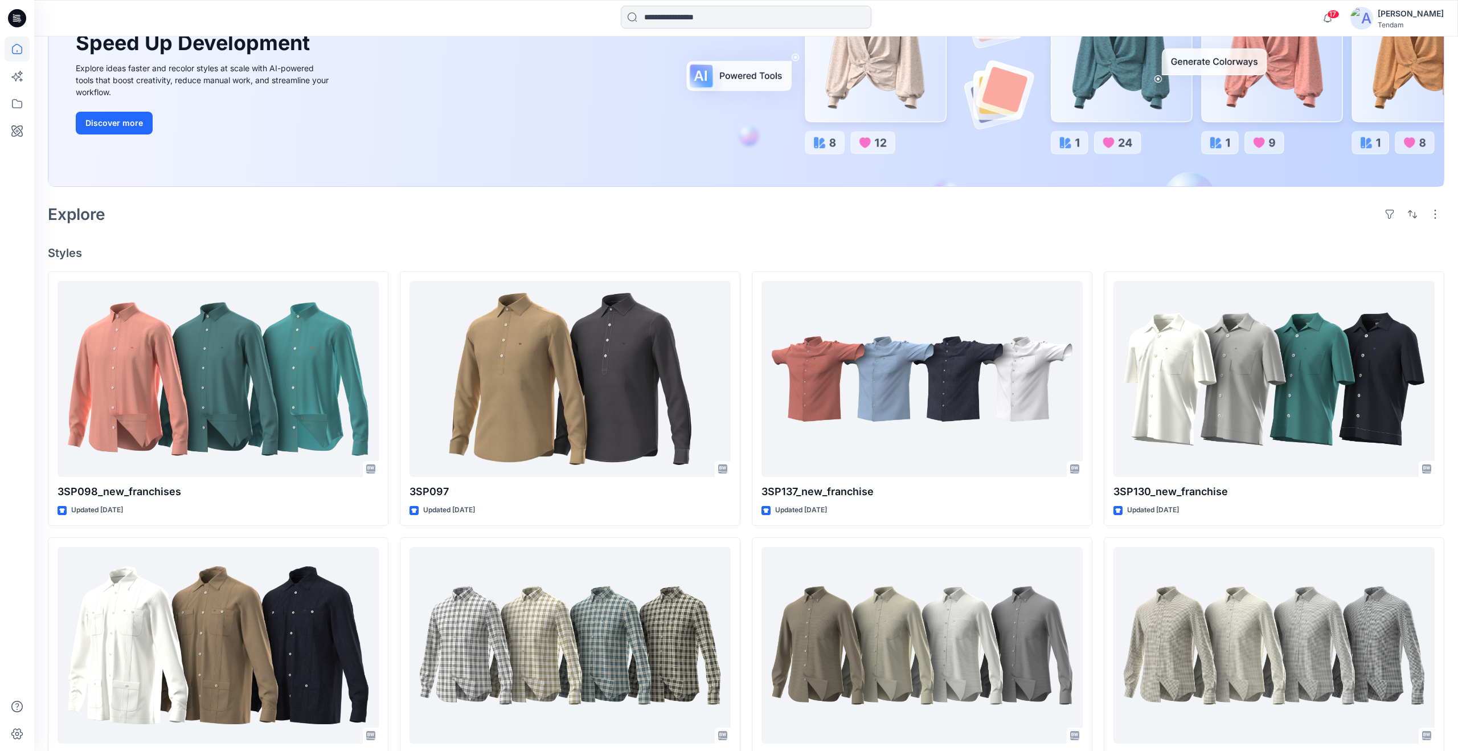
click at [19, 18] on icon at bounding box center [17, 18] width 18 height 18
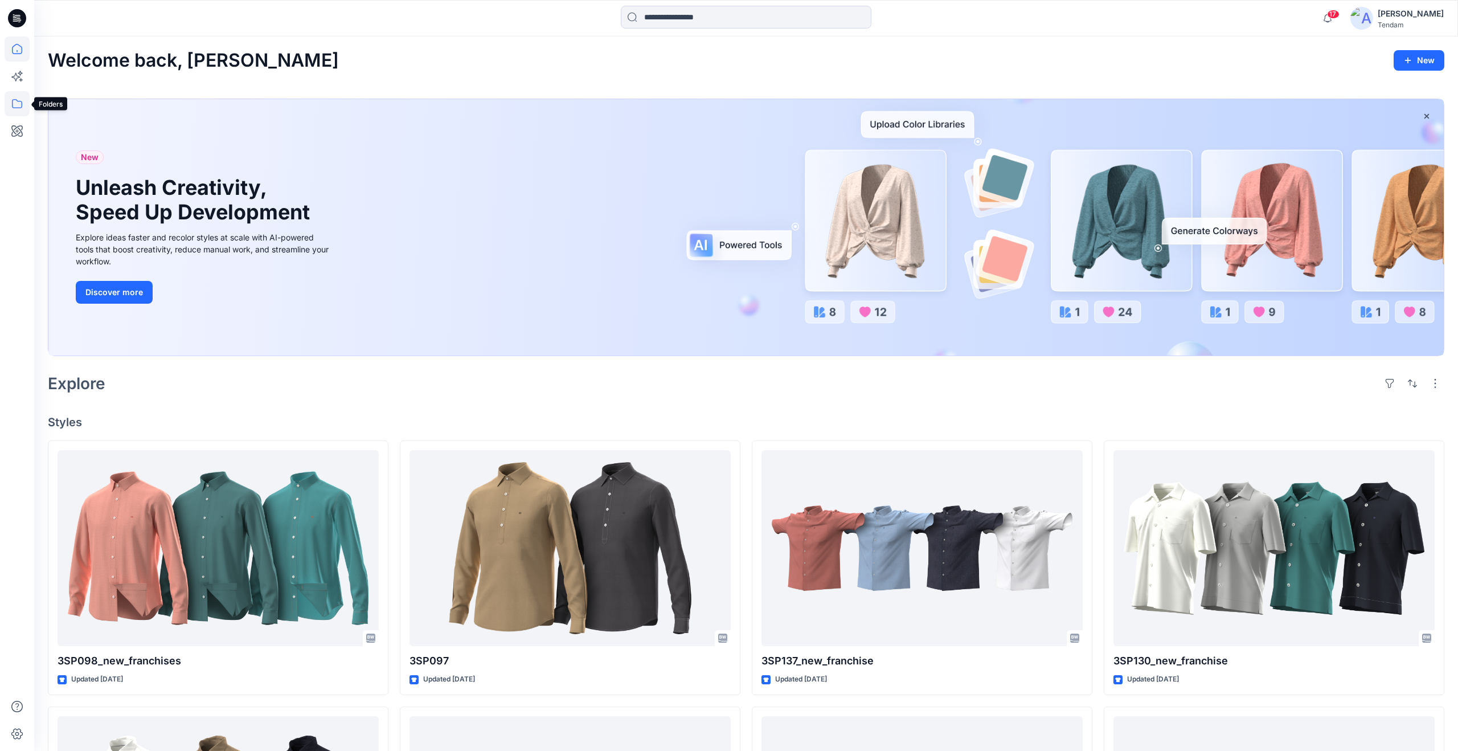
click at [13, 101] on icon at bounding box center [17, 103] width 25 height 25
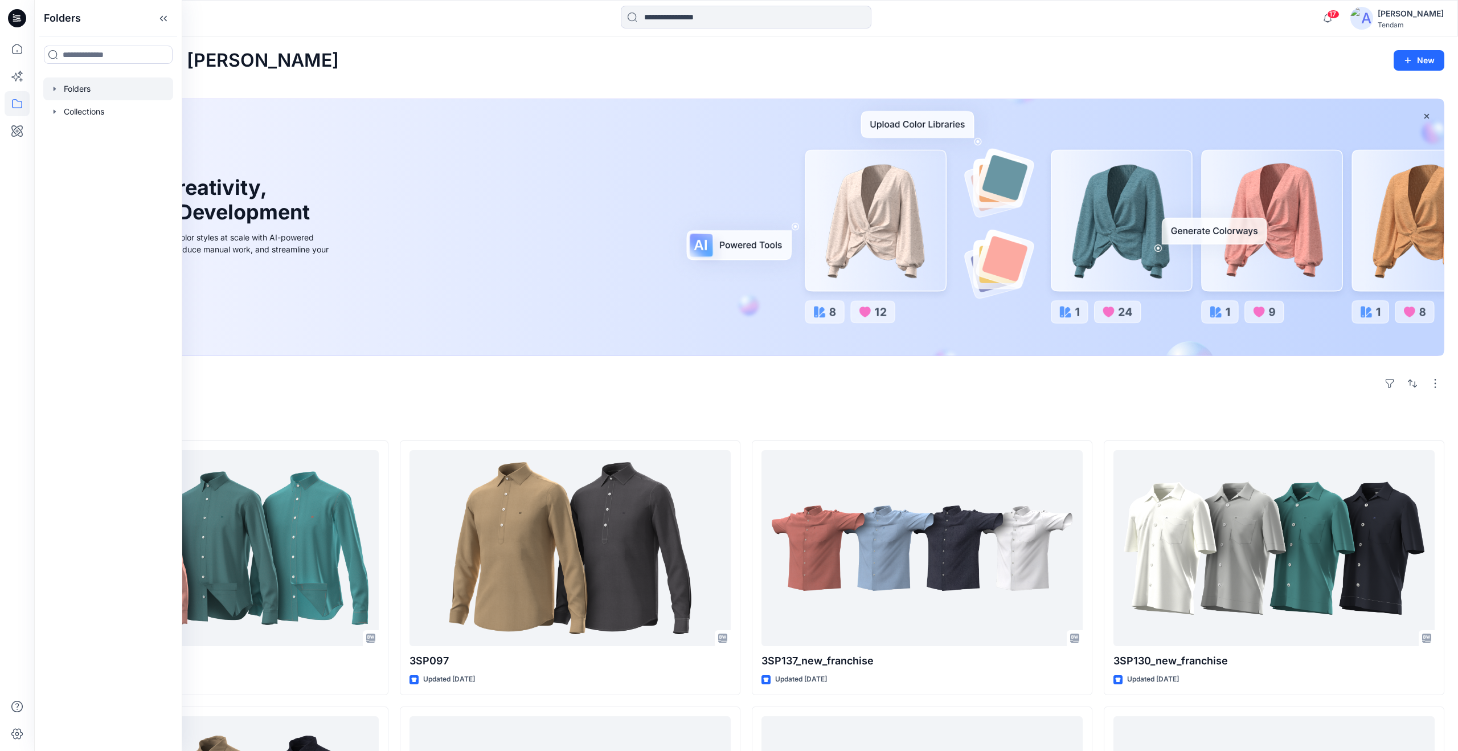
click at [83, 90] on div at bounding box center [108, 88] width 130 height 23
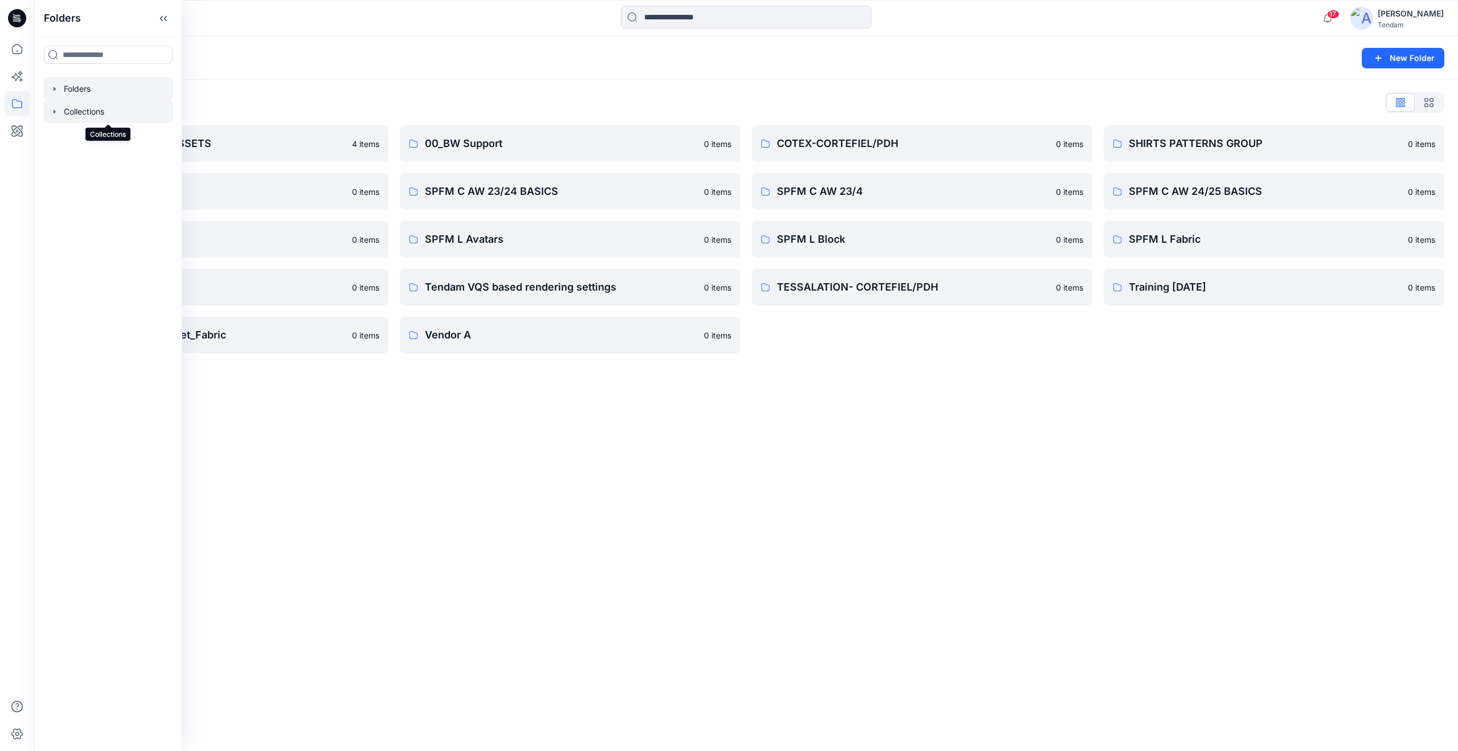
click at [97, 108] on div at bounding box center [108, 111] width 130 height 23
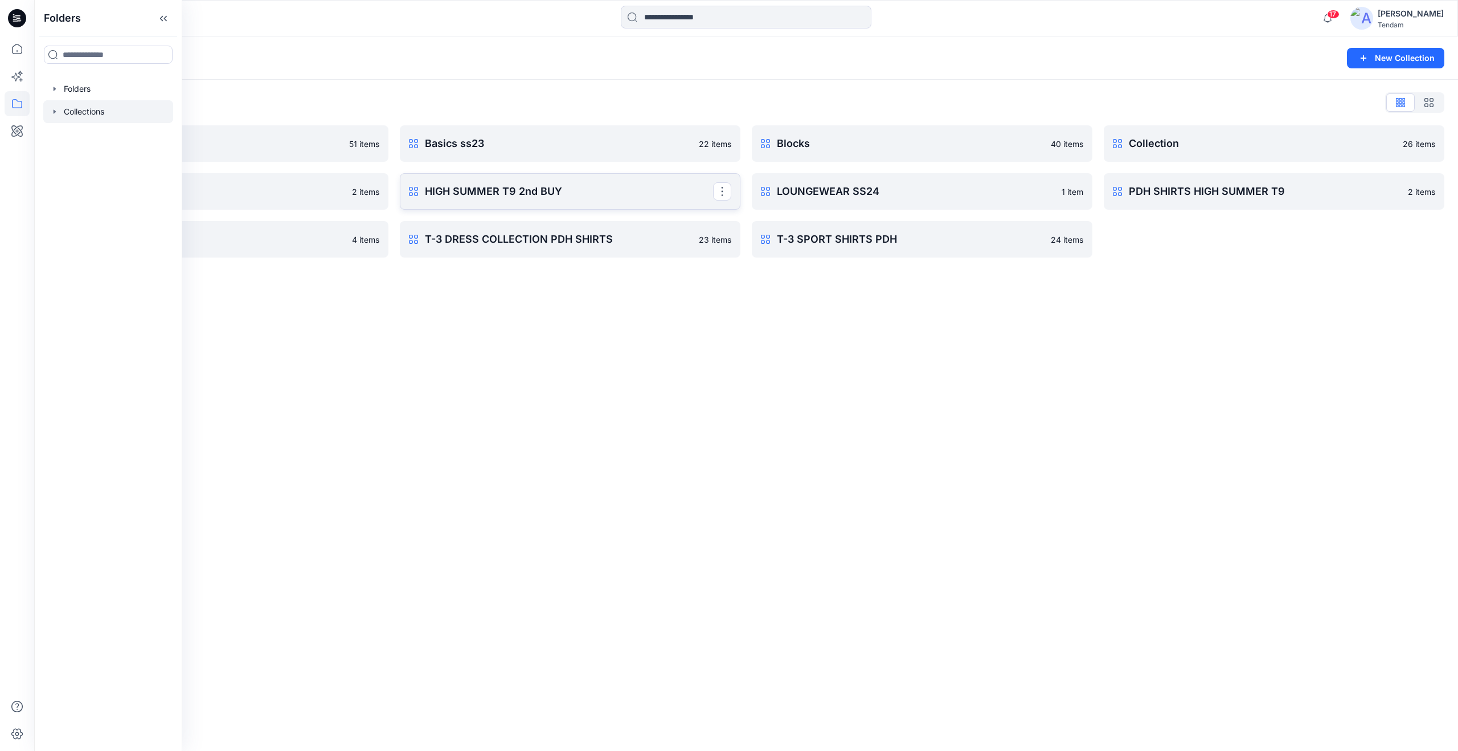
click at [504, 193] on p "HIGH SUMMER T9 2nd BUY" at bounding box center [569, 191] width 288 height 16
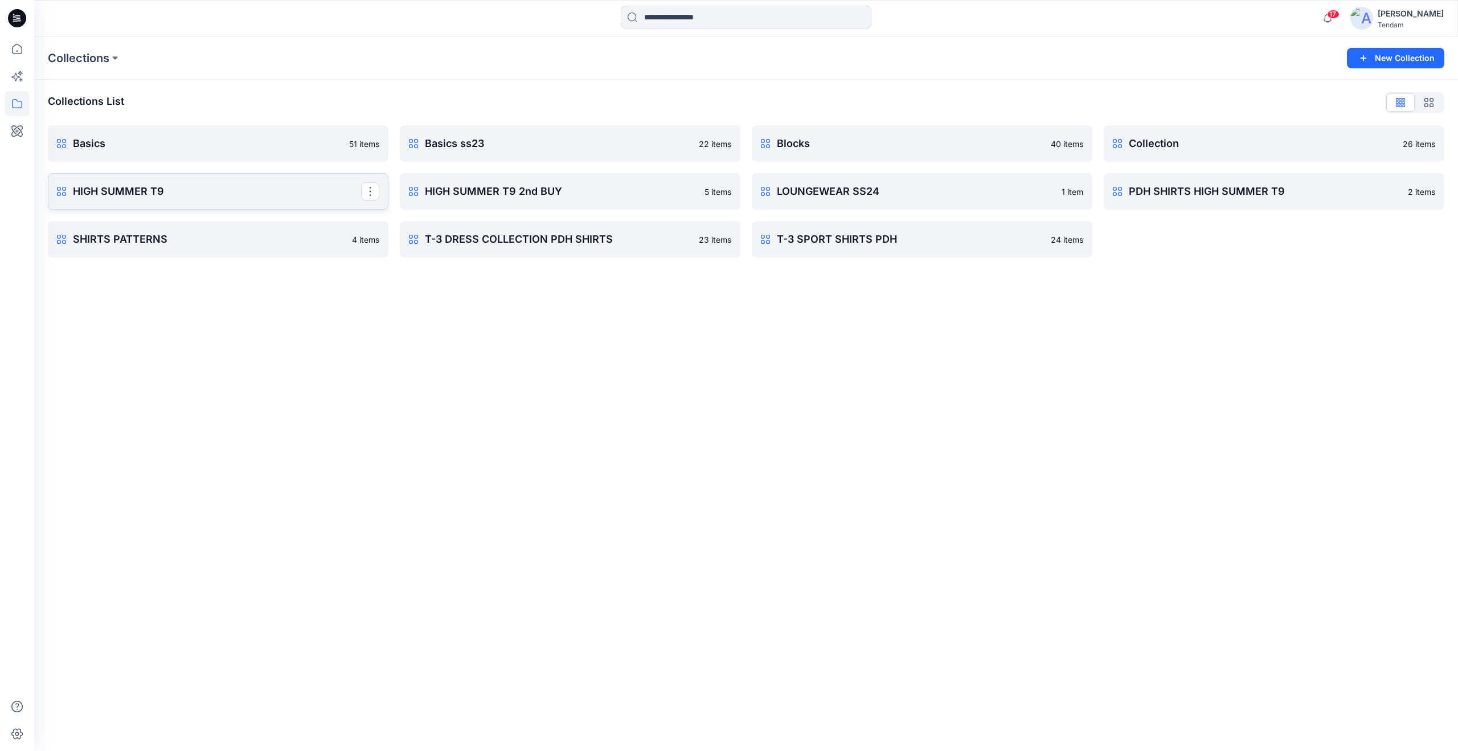
click at [148, 193] on p "HIGH SUMMER T9" at bounding box center [217, 191] width 288 height 16
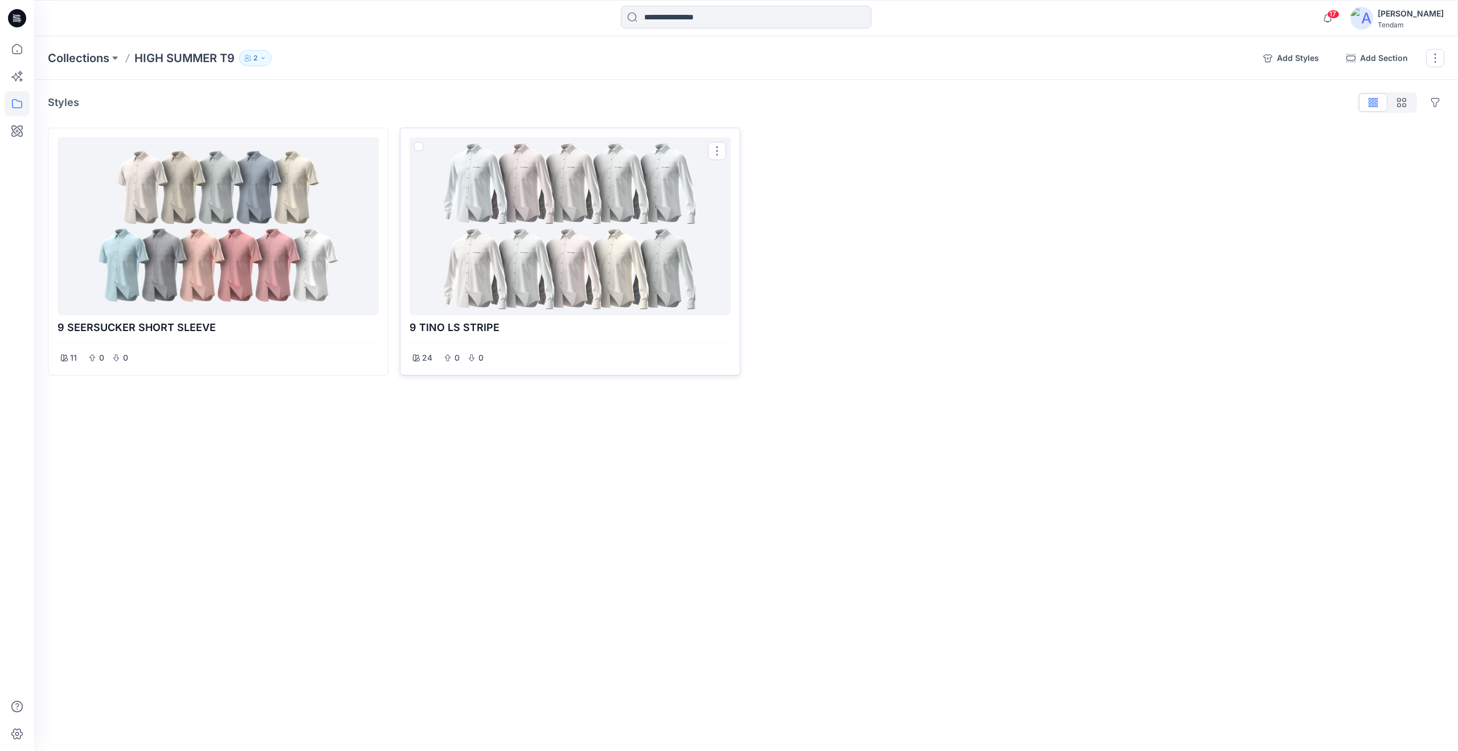
click at [537, 223] on div at bounding box center [570, 226] width 312 height 169
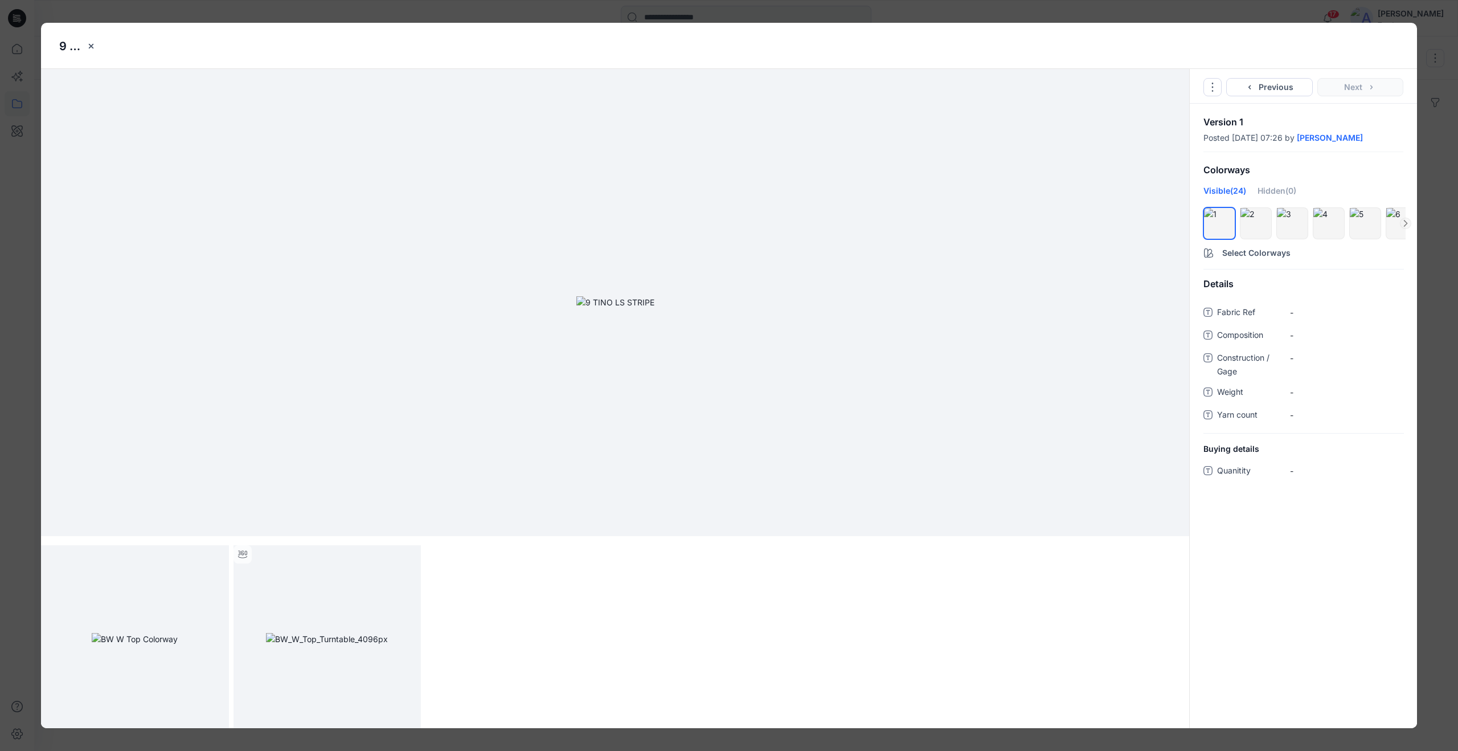
click at [613, 308] on img at bounding box center [615, 302] width 78 height 12
click at [88, 43] on icon "close-btn" at bounding box center [91, 46] width 9 height 9
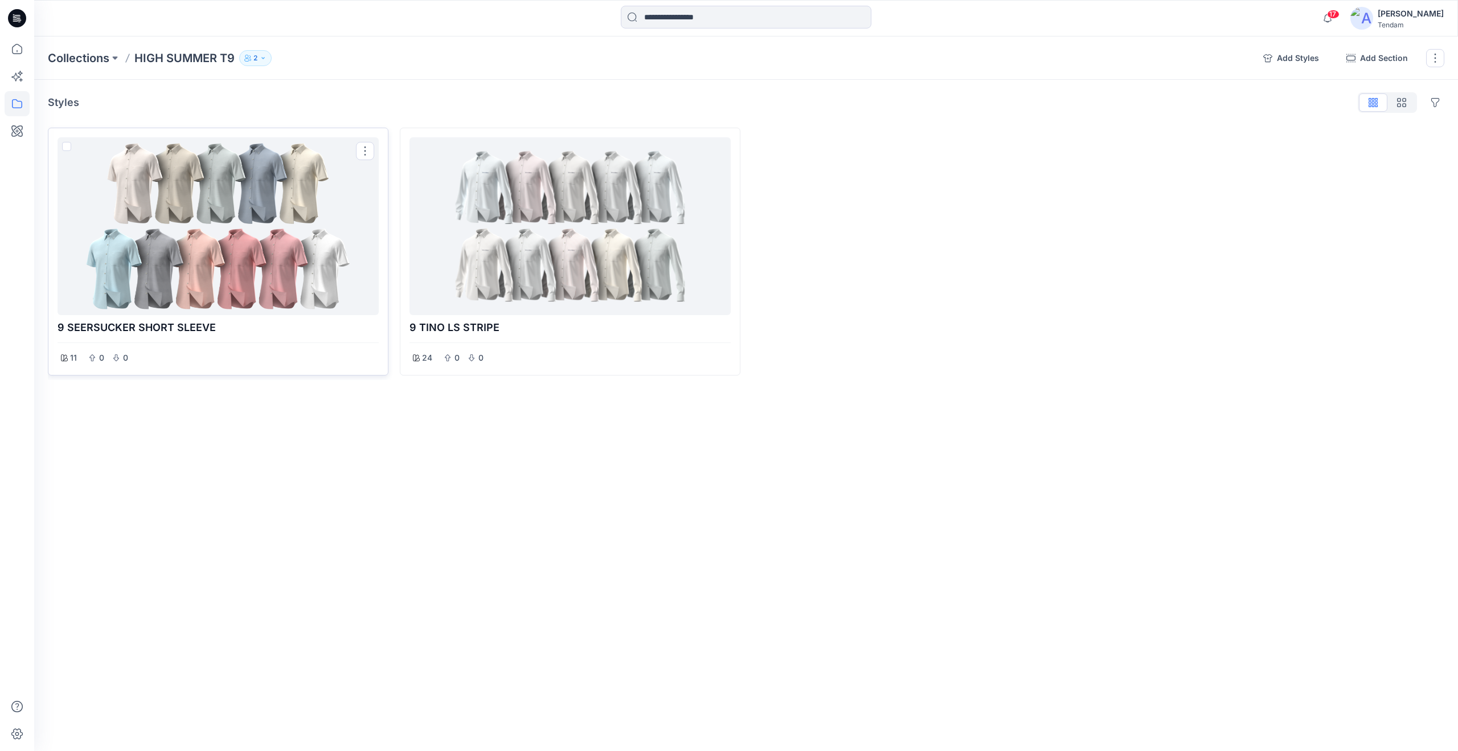
click at [270, 250] on div at bounding box center [218, 226] width 312 height 169
click at [204, 257] on div at bounding box center [218, 226] width 312 height 169
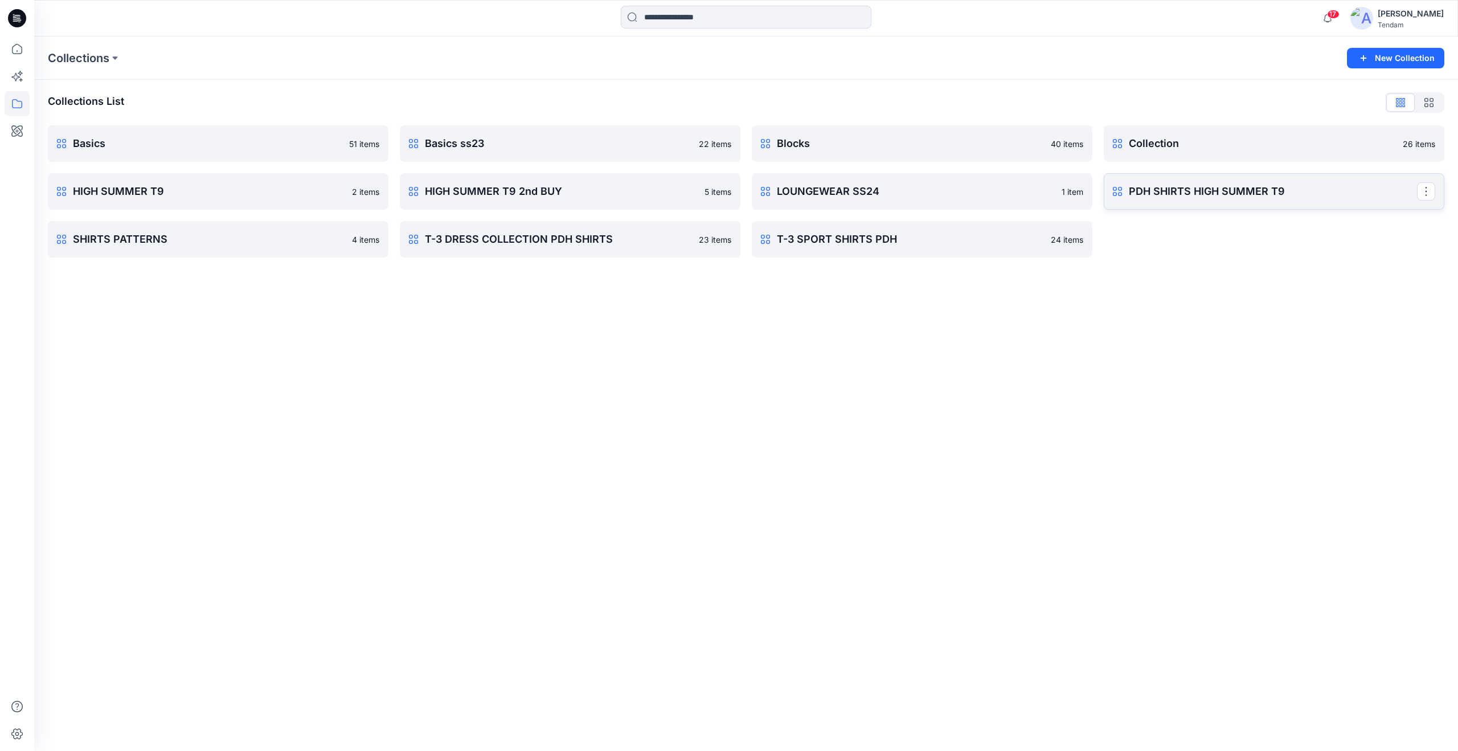
click at [1172, 187] on p "PDH SHIRTS HIGH SUMMER T9" at bounding box center [1273, 191] width 288 height 16
click at [153, 189] on p "HIGH SUMMER T9" at bounding box center [217, 191] width 288 height 16
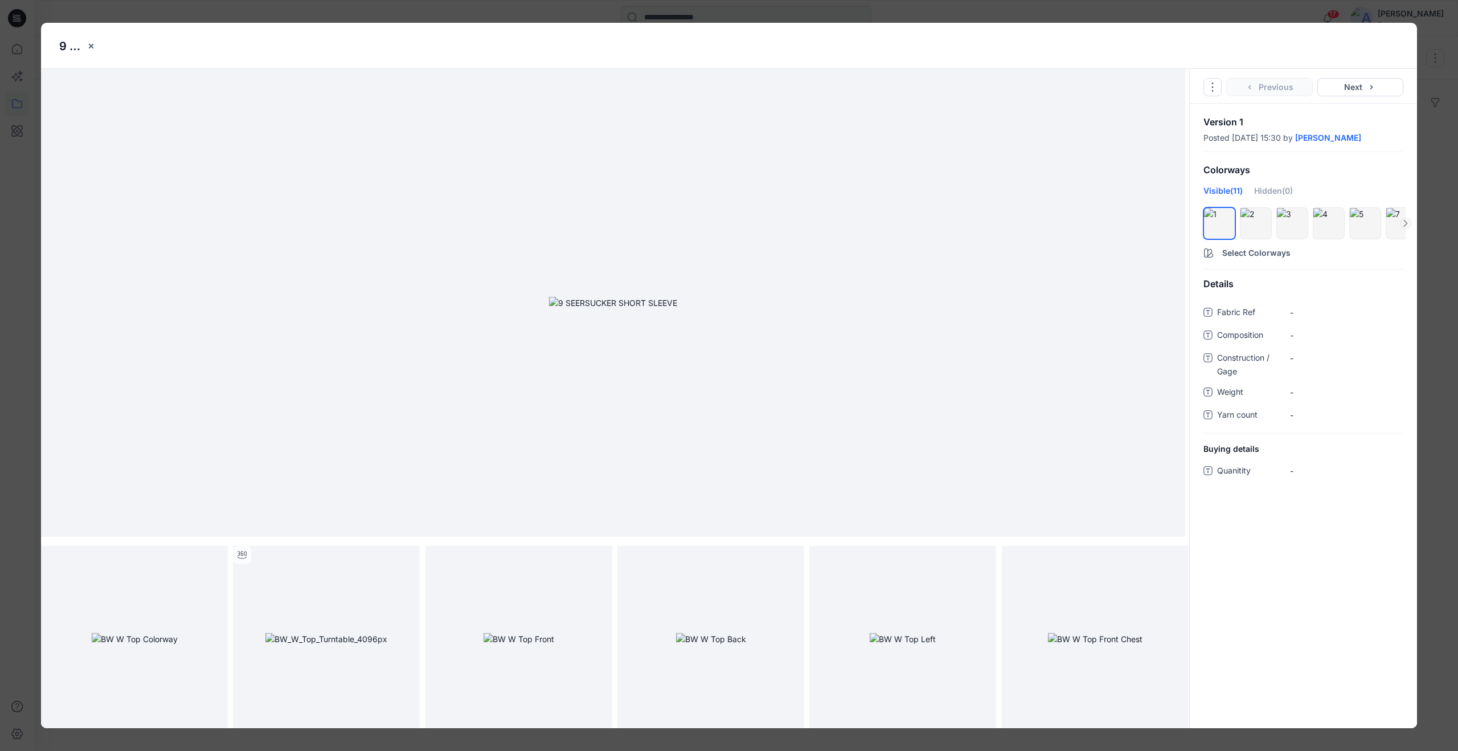
click at [623, 309] on img at bounding box center [613, 303] width 128 height 12
click at [1309, 220] on div at bounding box center [1303, 223] width 204 height 36
click at [1304, 221] on button "hide/show colorway" at bounding box center [1297, 218] width 18 height 18
click at [1293, 222] on icon "hide/show colorway" at bounding box center [1297, 218] width 9 height 9
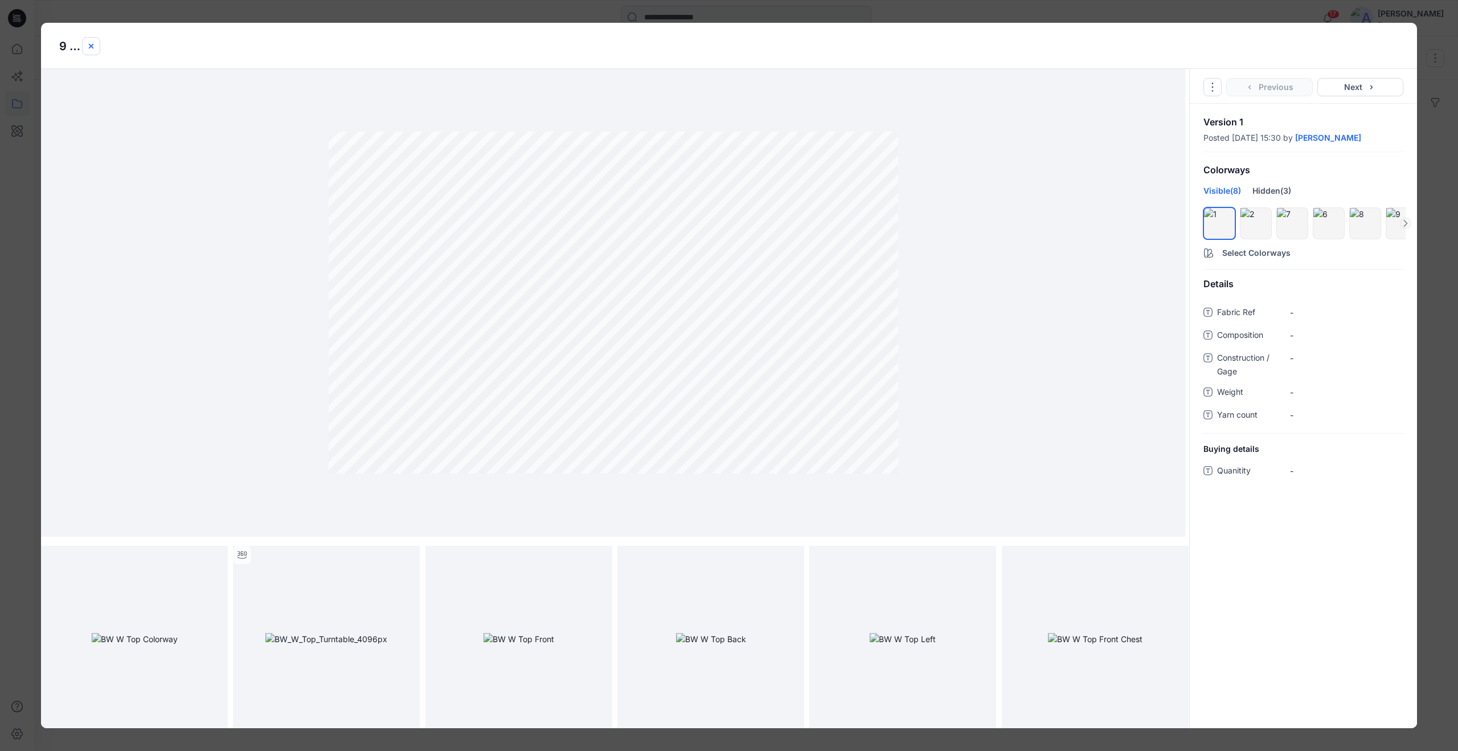
click at [95, 43] on icon "close-btn" at bounding box center [91, 46] width 9 height 9
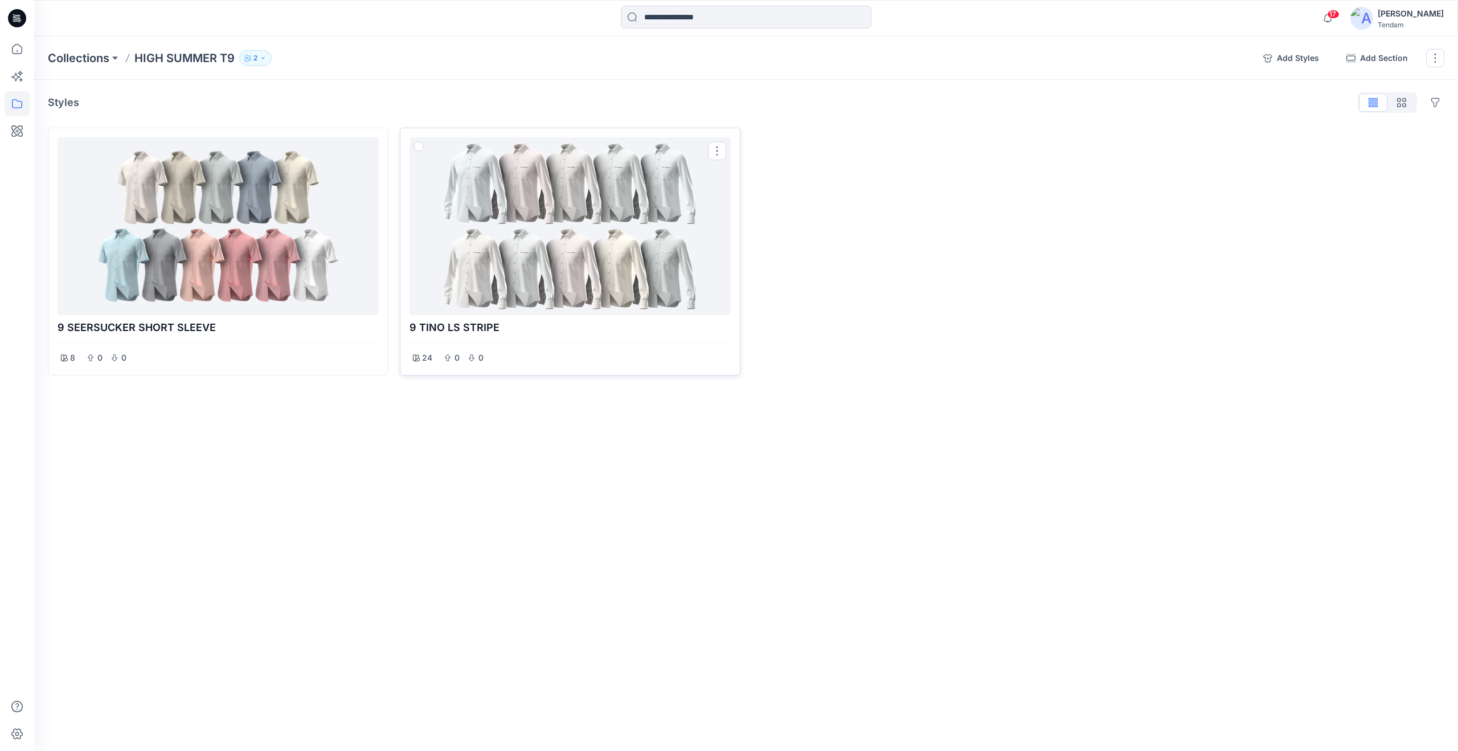
click at [558, 259] on div at bounding box center [570, 226] width 312 height 169
click at [558, 259] on div at bounding box center [729, 375] width 1458 height 751
click at [567, 244] on div at bounding box center [570, 226] width 312 height 169
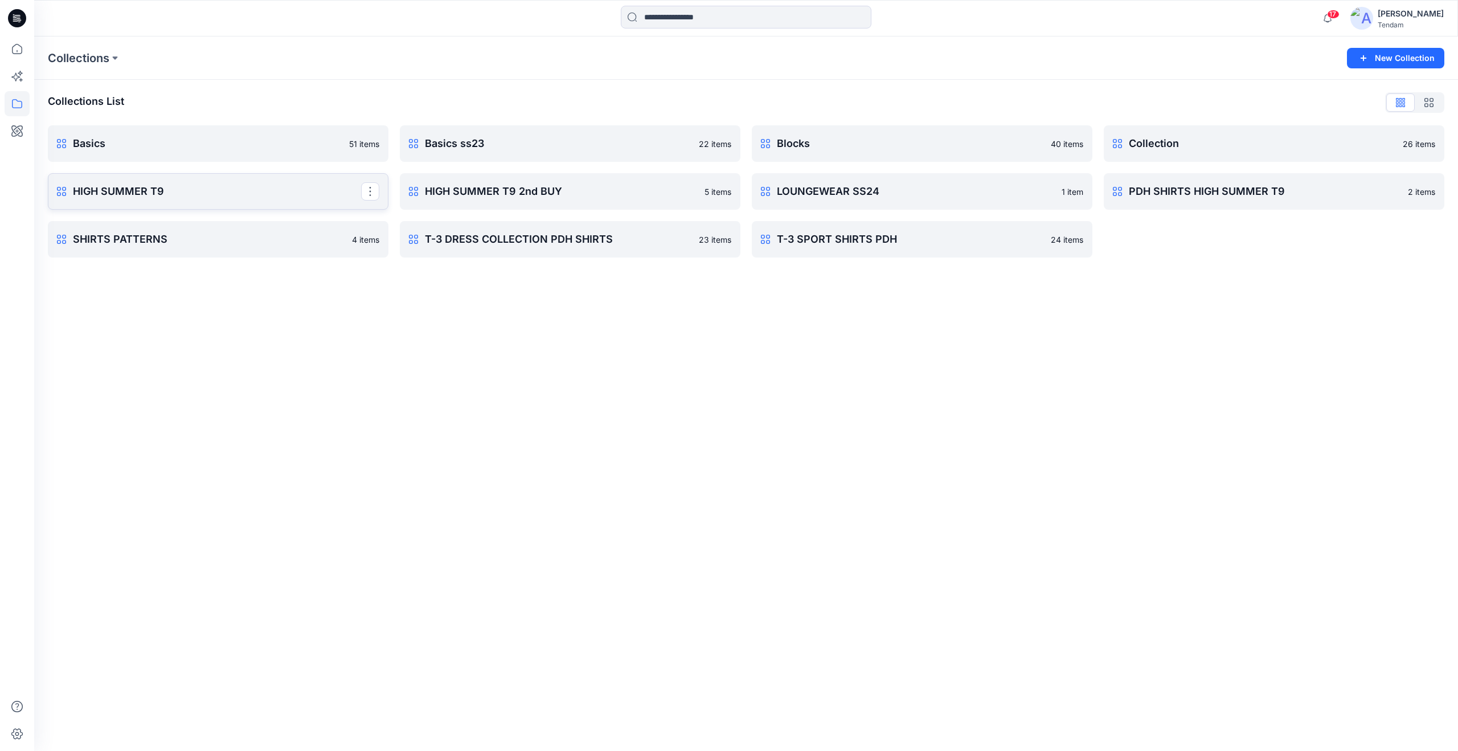
click at [170, 186] on p "HIGH SUMMER T9" at bounding box center [217, 191] width 288 height 16
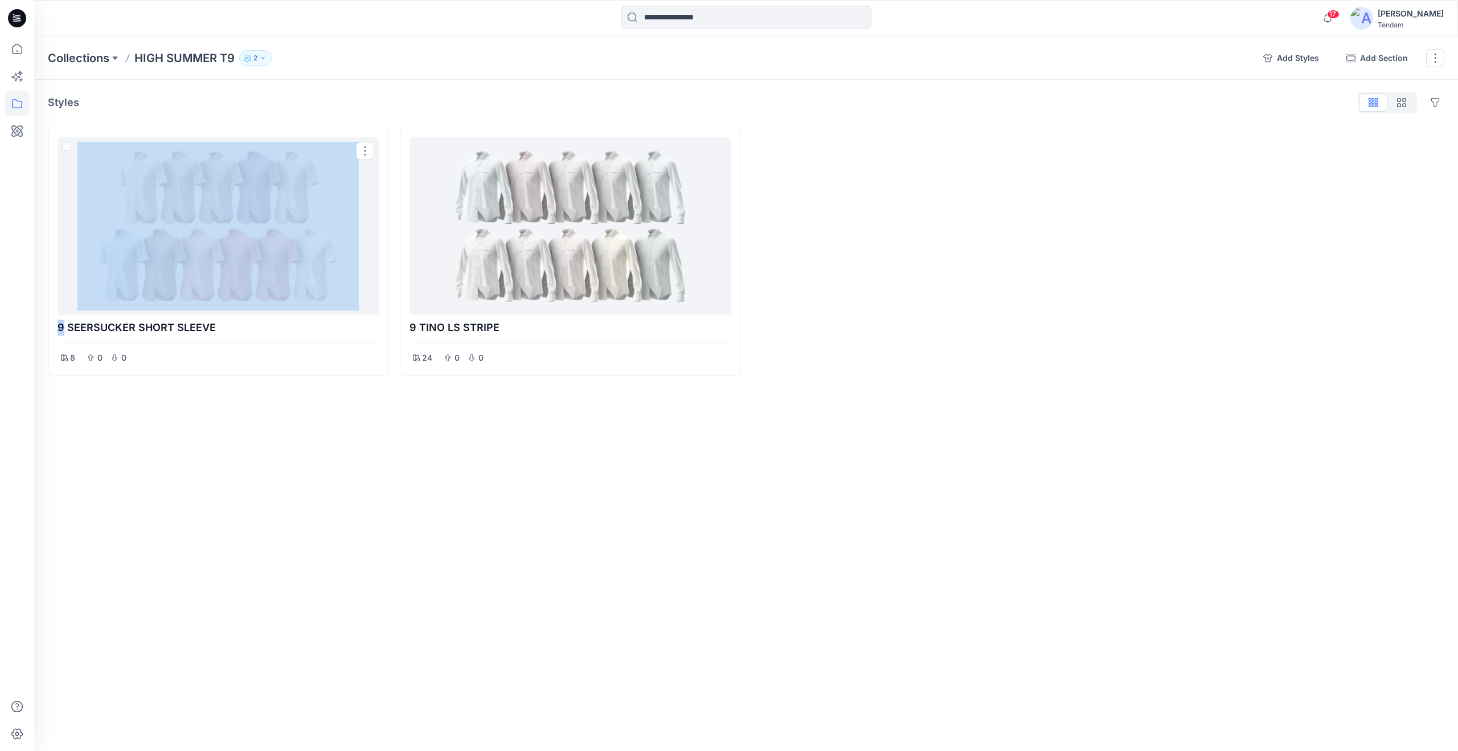
click at [170, 186] on div at bounding box center [218, 226] width 312 height 169
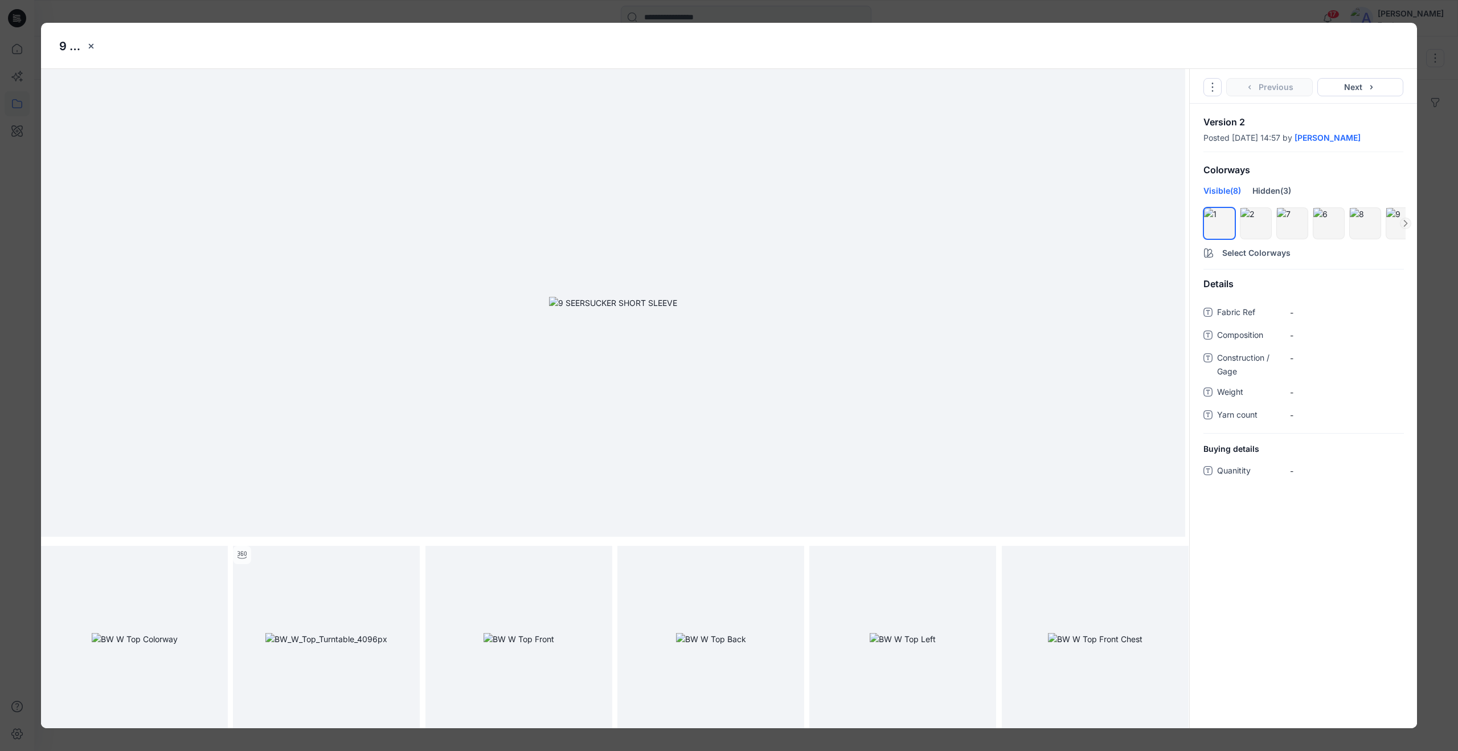
drag, startPoint x: 90, startPoint y: 44, endPoint x: 101, endPoint y: 41, distance: 11.2
click at [90, 44] on icon "close-btn" at bounding box center [91, 46] width 9 height 9
